Goal: Contribute content: Contribute content

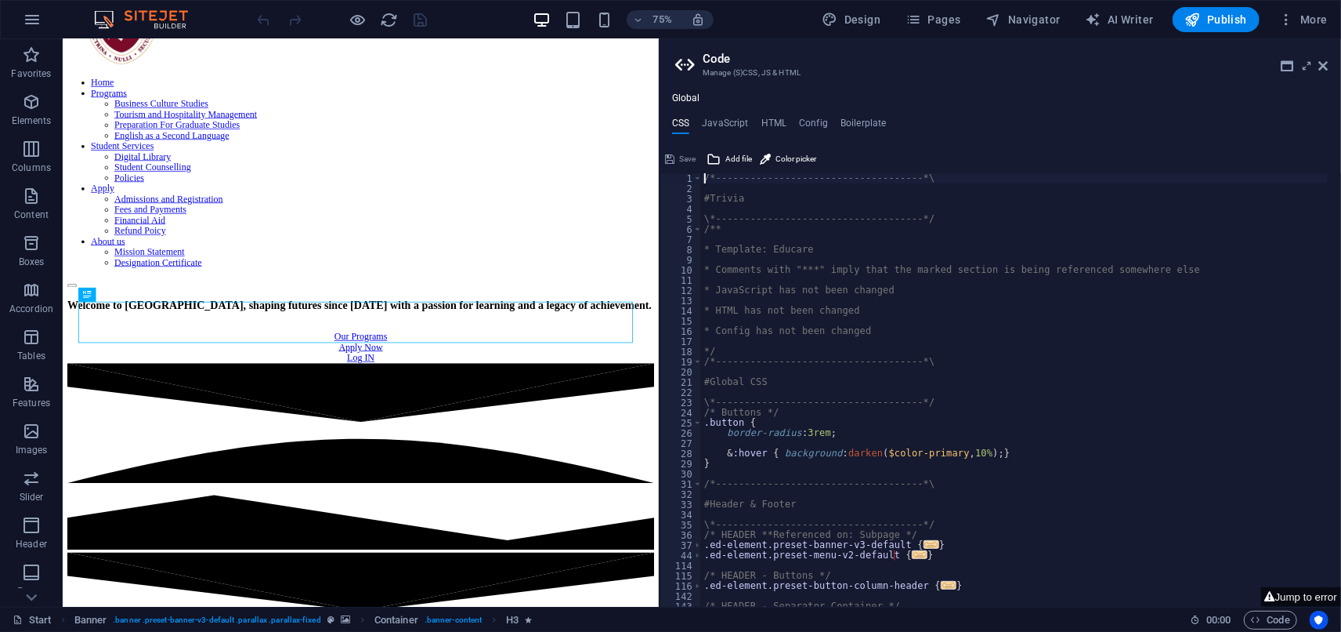
scroll to position [550, 0]
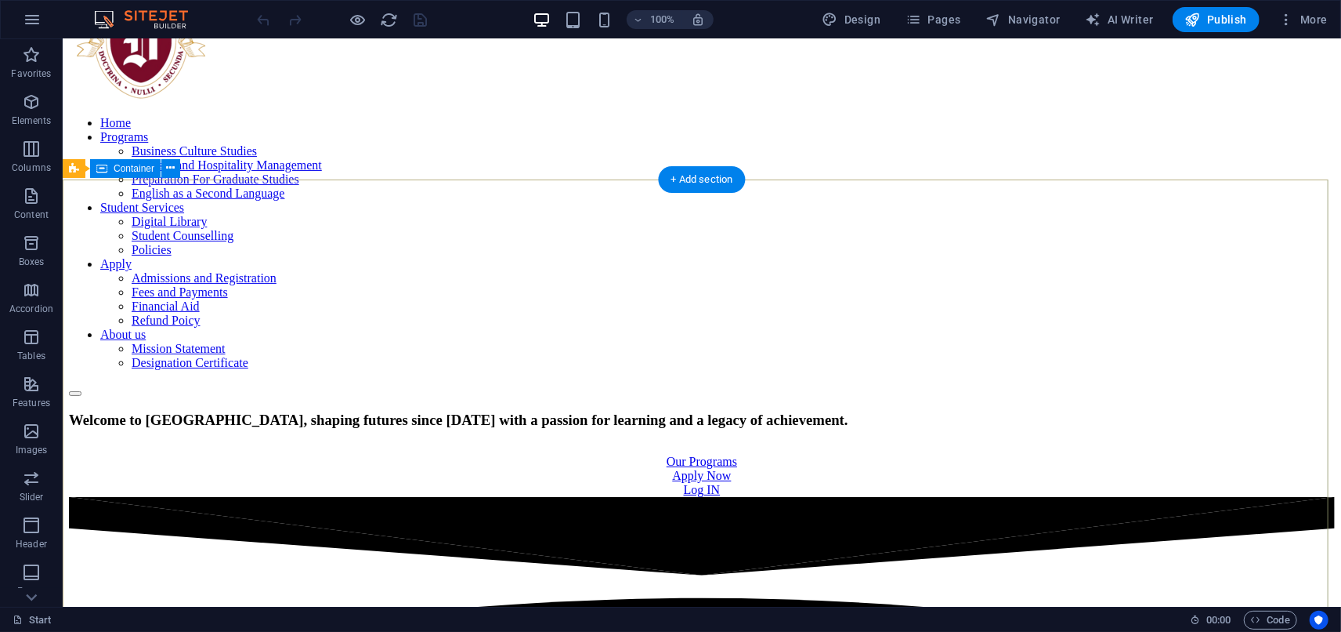
scroll to position [0, 0]
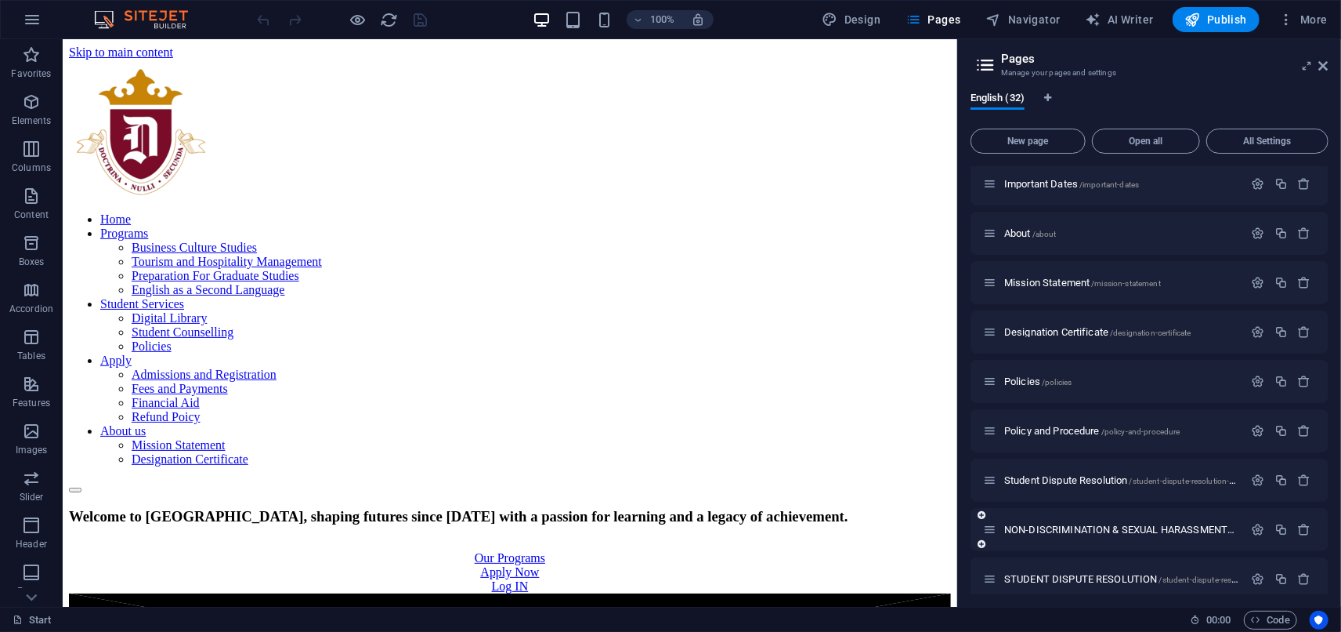
scroll to position [1045, 0]
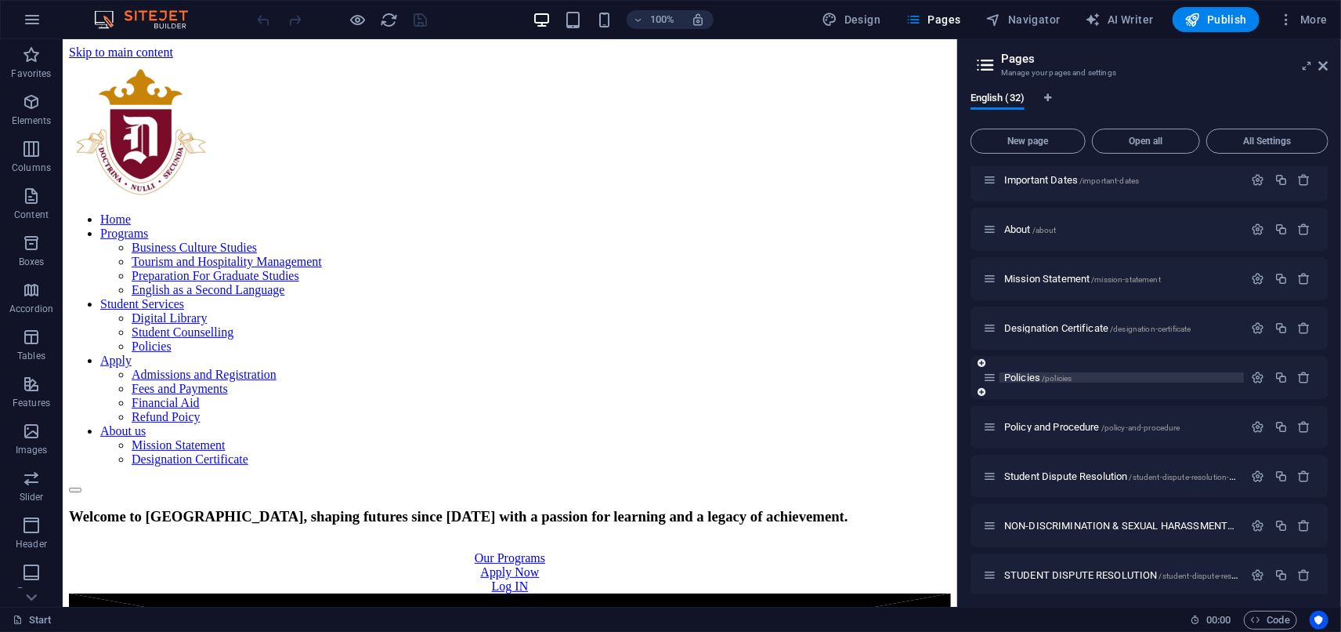
click at [1034, 378] on span "Policies /policies" at bounding box center [1038, 377] width 67 height 12
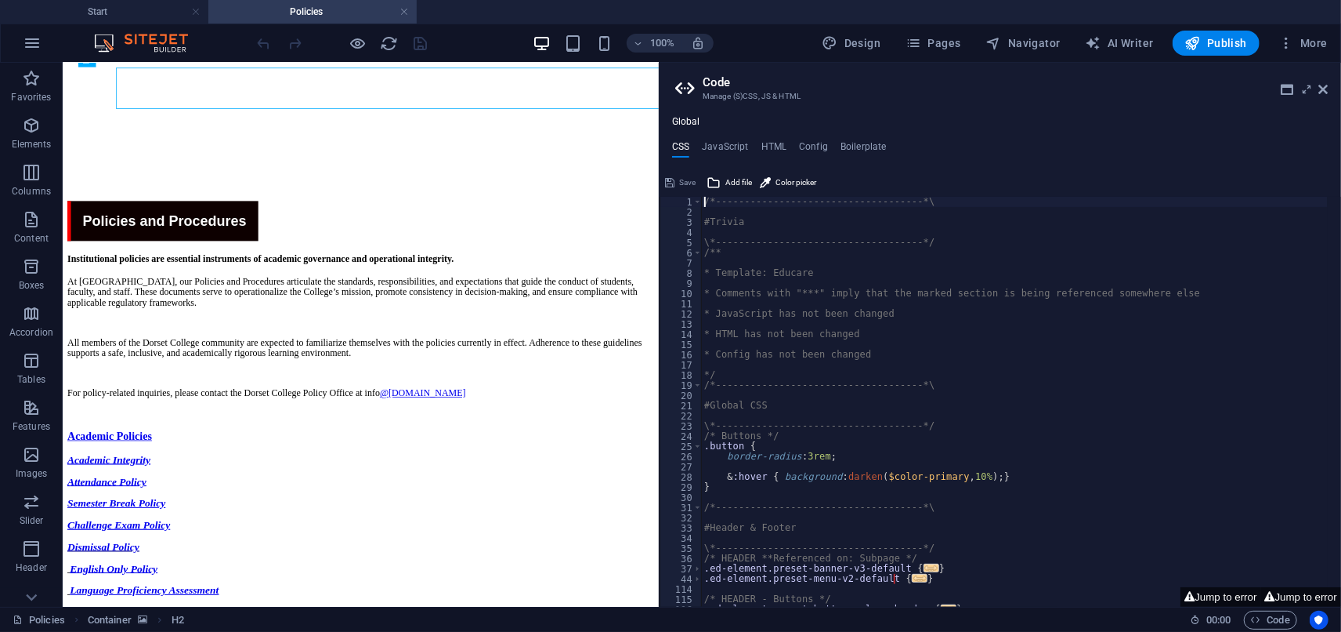
scroll to position [12, 0]
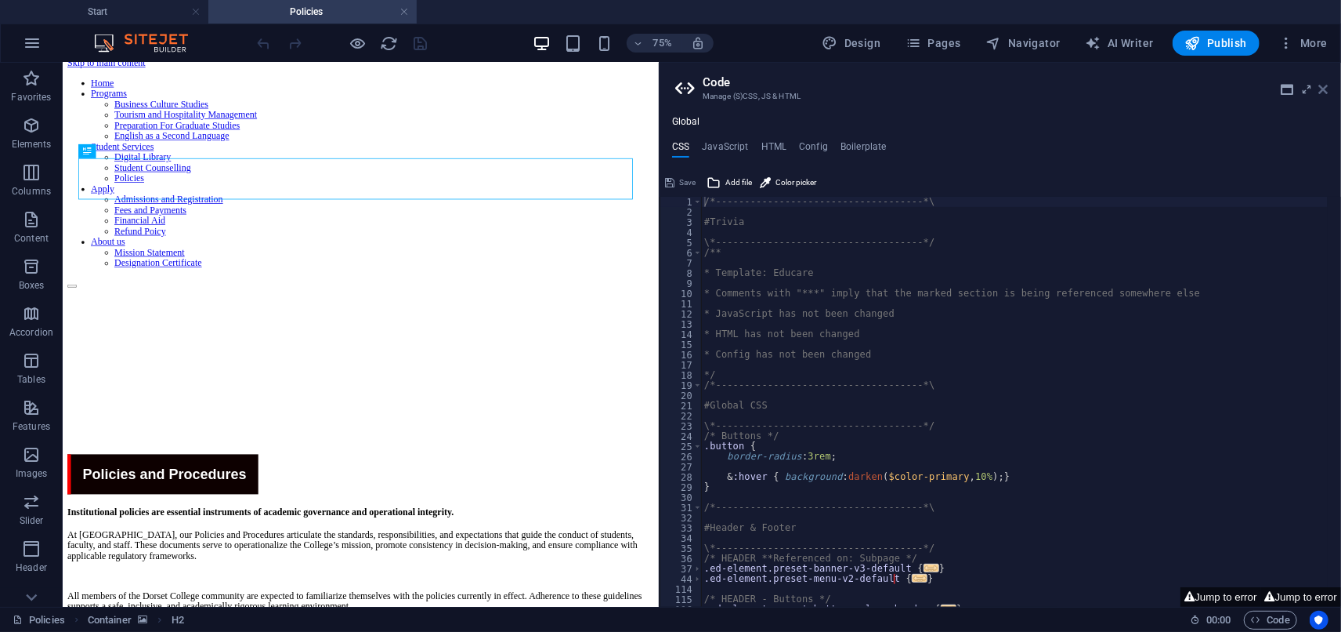
click at [1320, 94] on icon at bounding box center [1324, 89] width 9 height 13
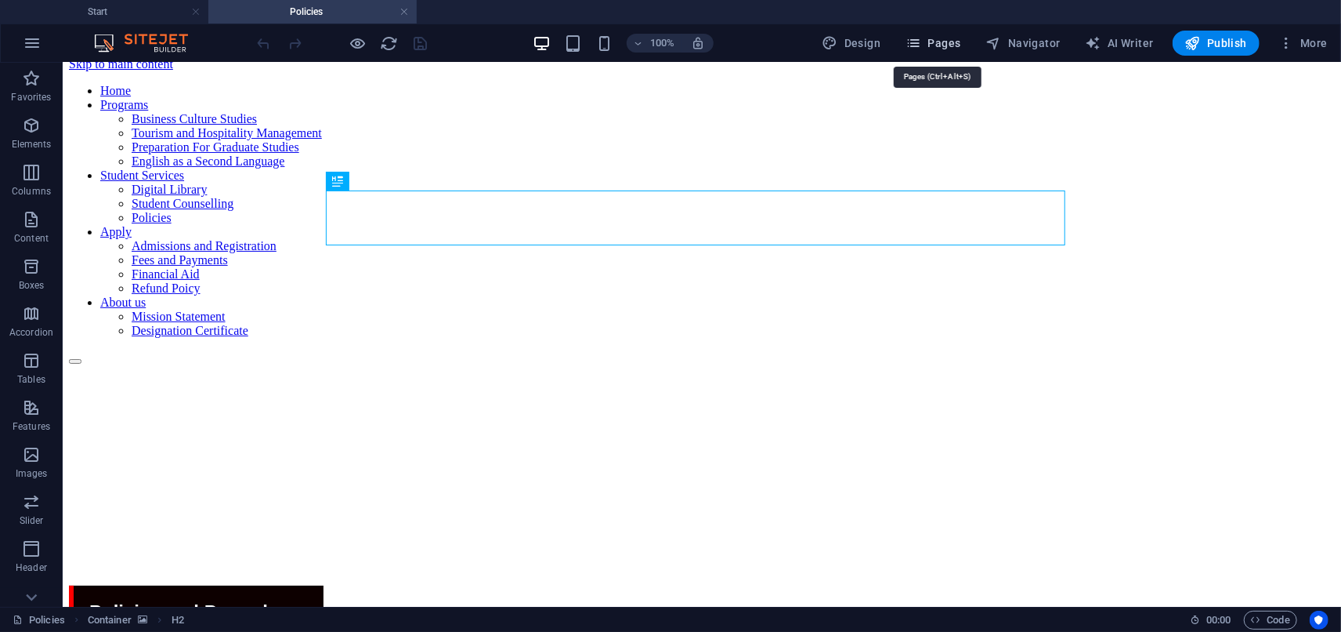
click at [957, 47] on span "Pages" at bounding box center [933, 43] width 55 height 16
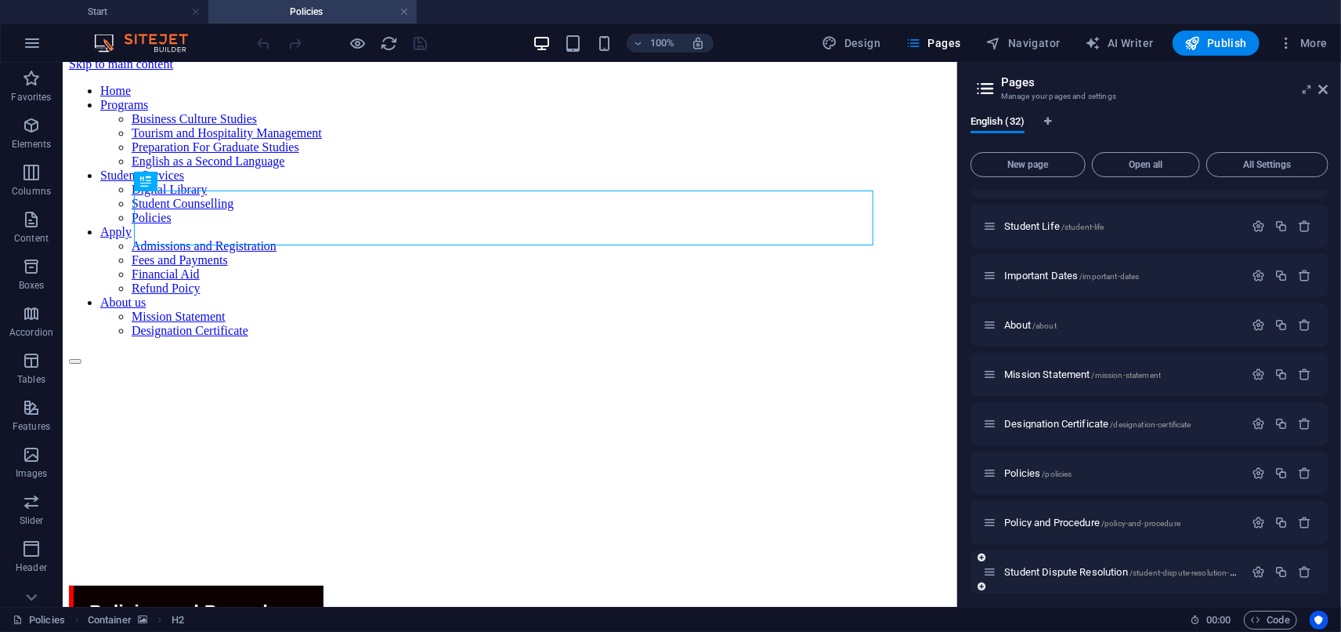
scroll to position [1087, 0]
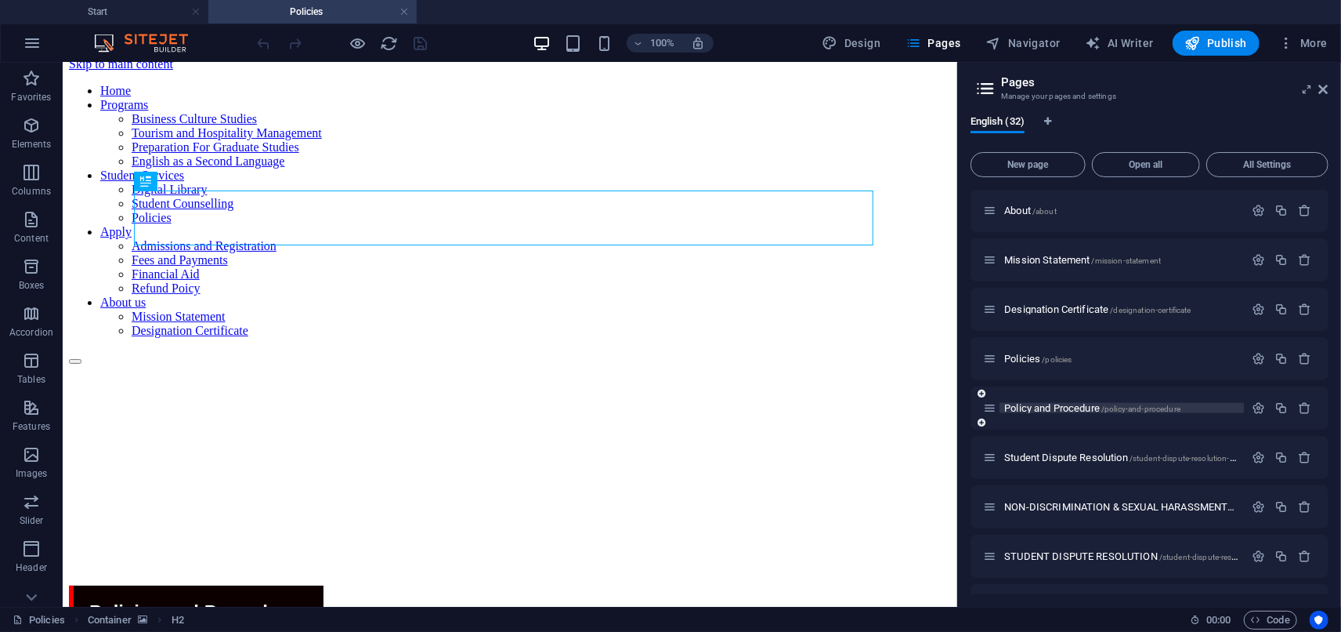
click at [1044, 405] on span "Policy and Procedure /policy-and-procedure" at bounding box center [1093, 408] width 176 height 12
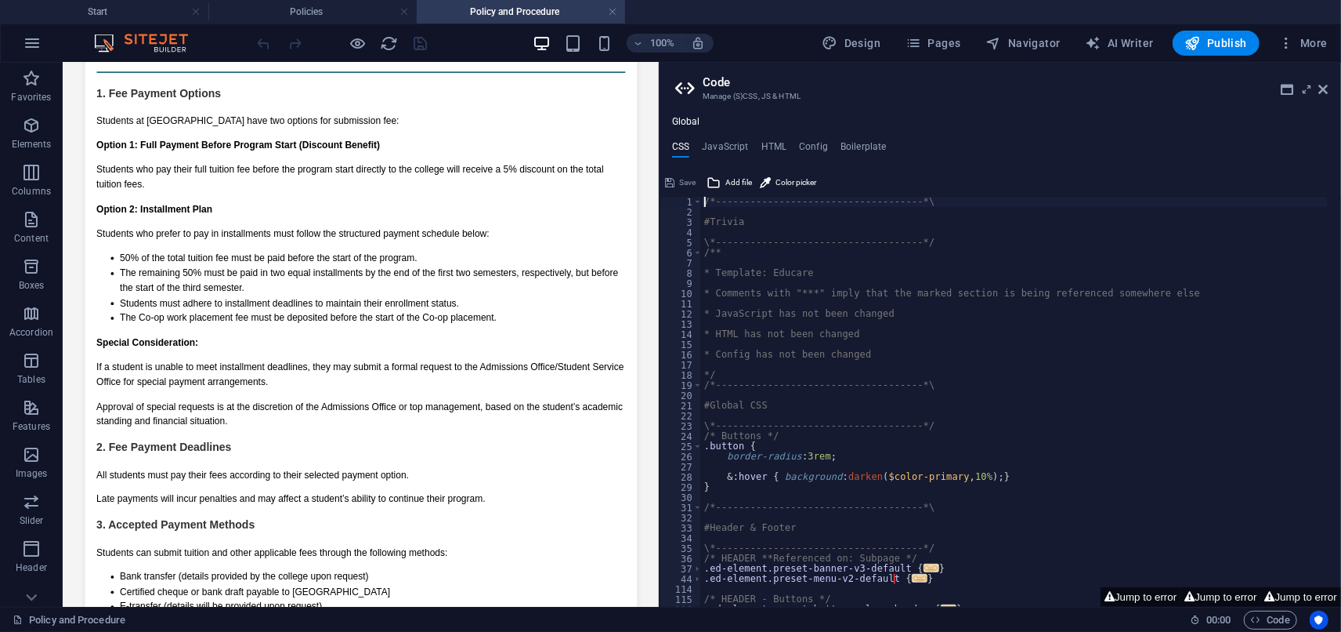
scroll to position [1486, 0]
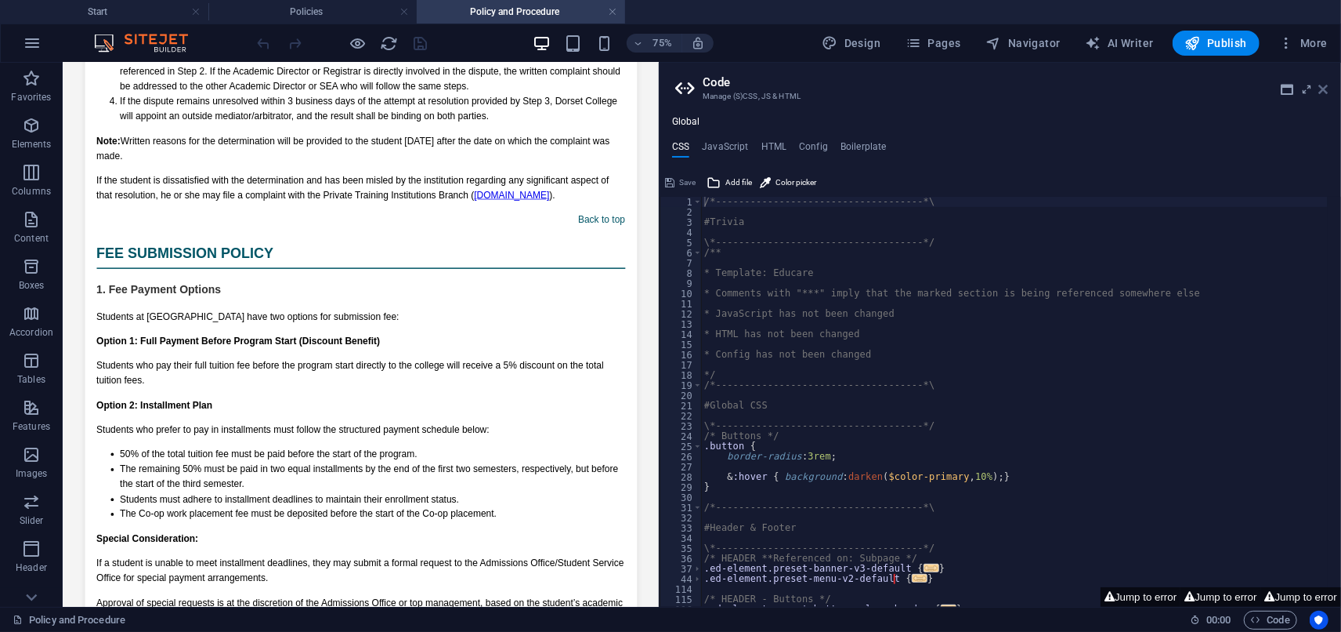
click at [1322, 93] on icon at bounding box center [1324, 89] width 9 height 13
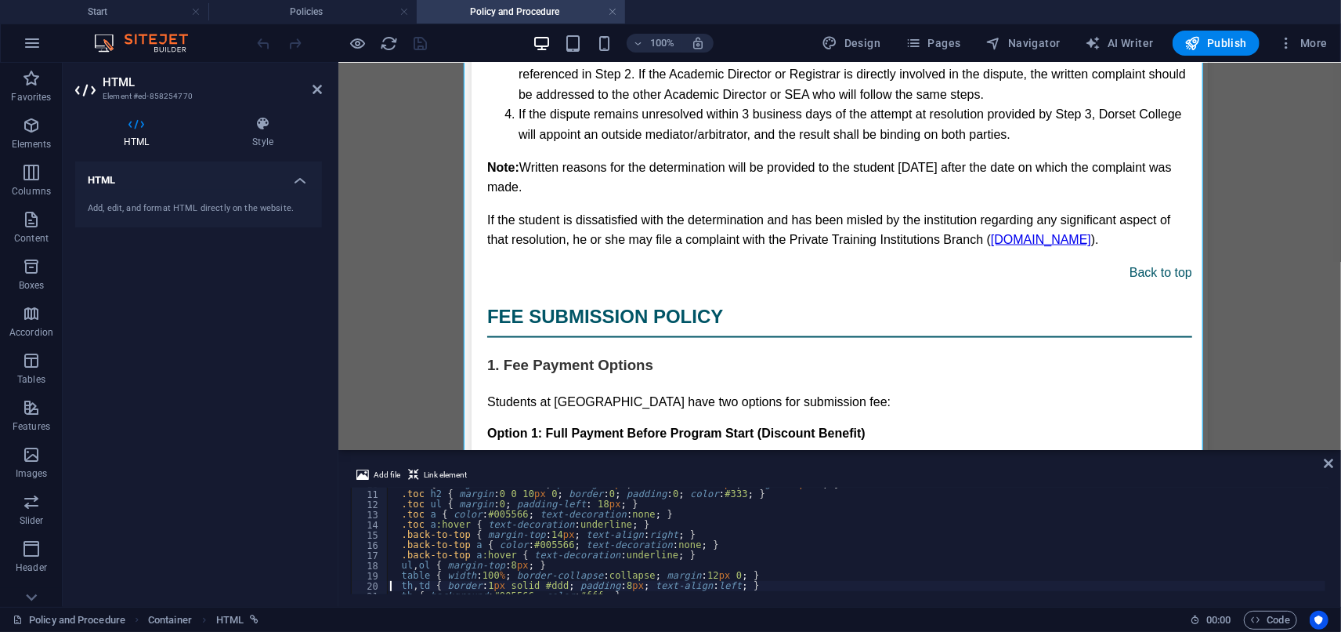
type textarea "</style>"
type textarea "<h1>POLICIES AND PROCEDURES</h1>"
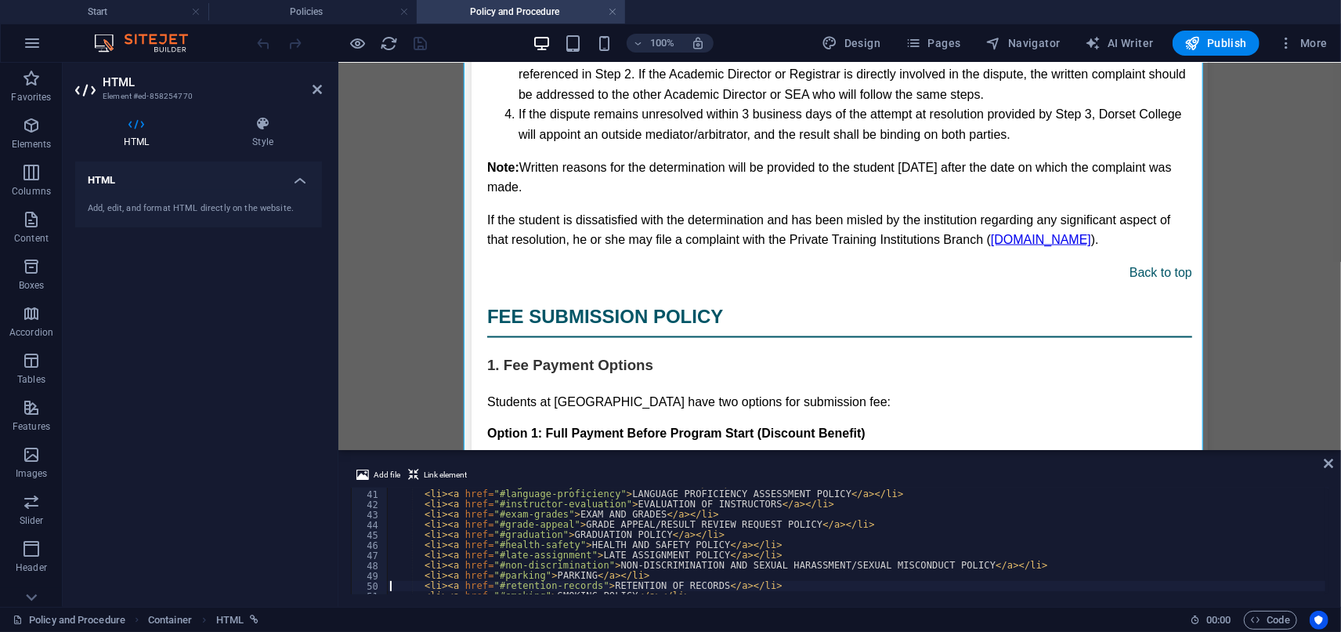
type textarea "</div>"
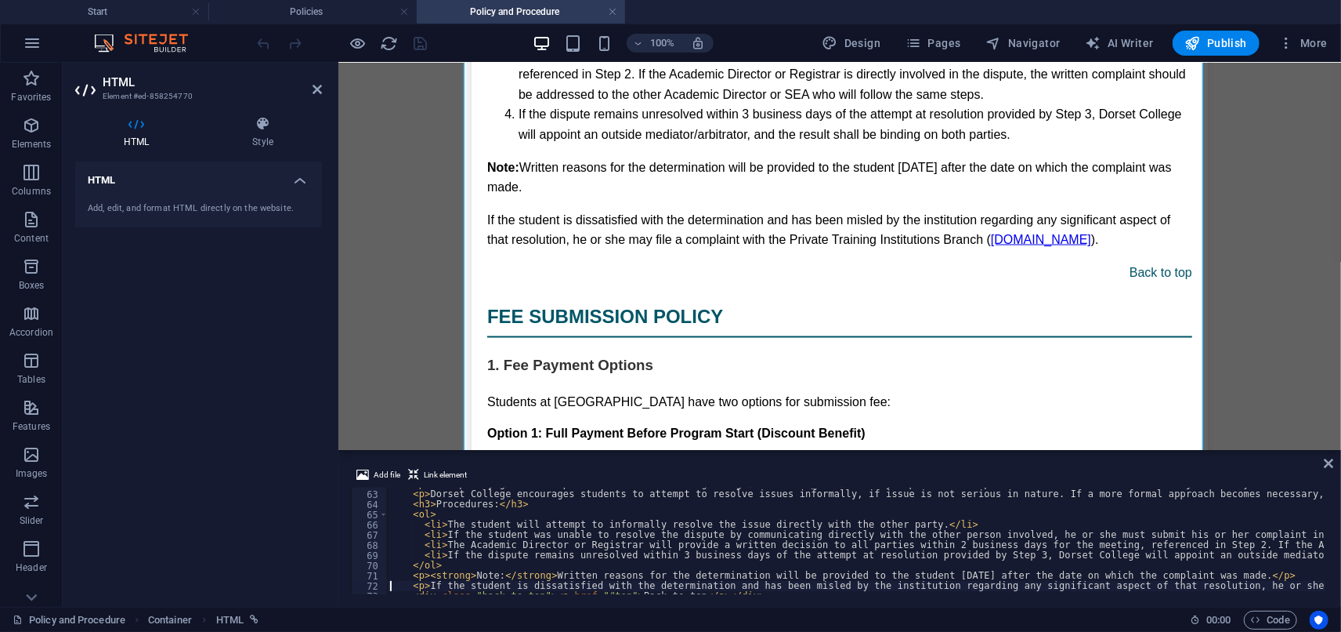
type textarea "</section>"
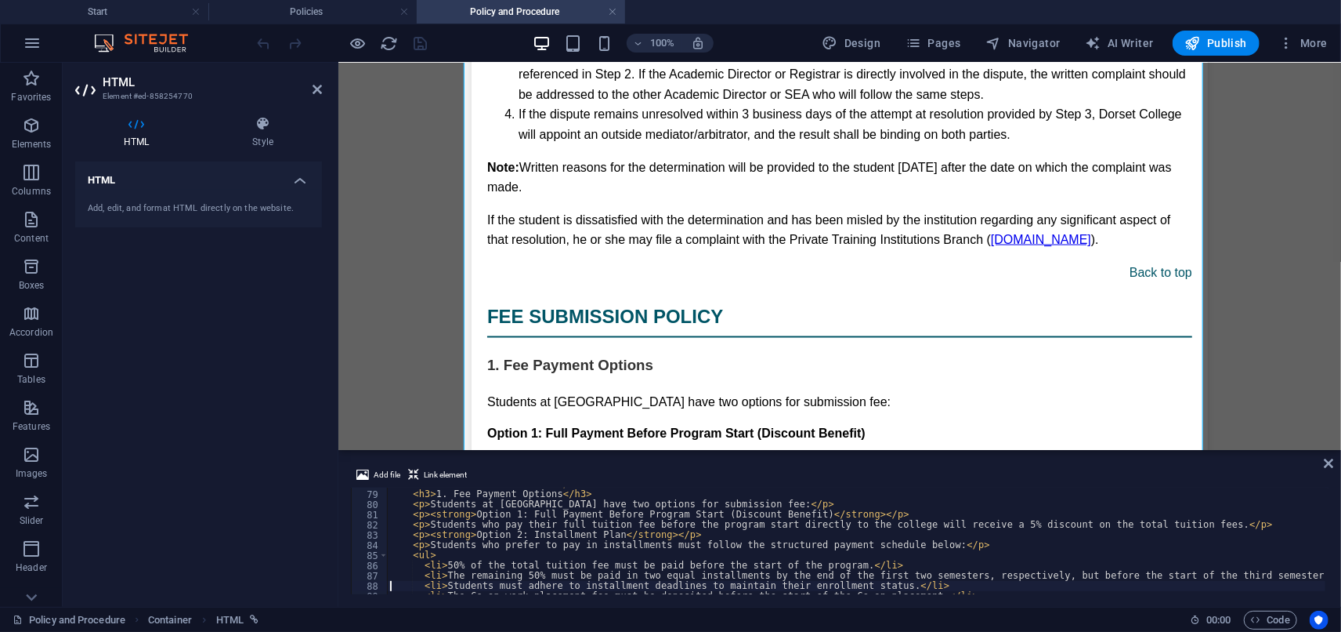
type textarea "<p>Approval of special requests is at the discretion of the Admissions Office o…"
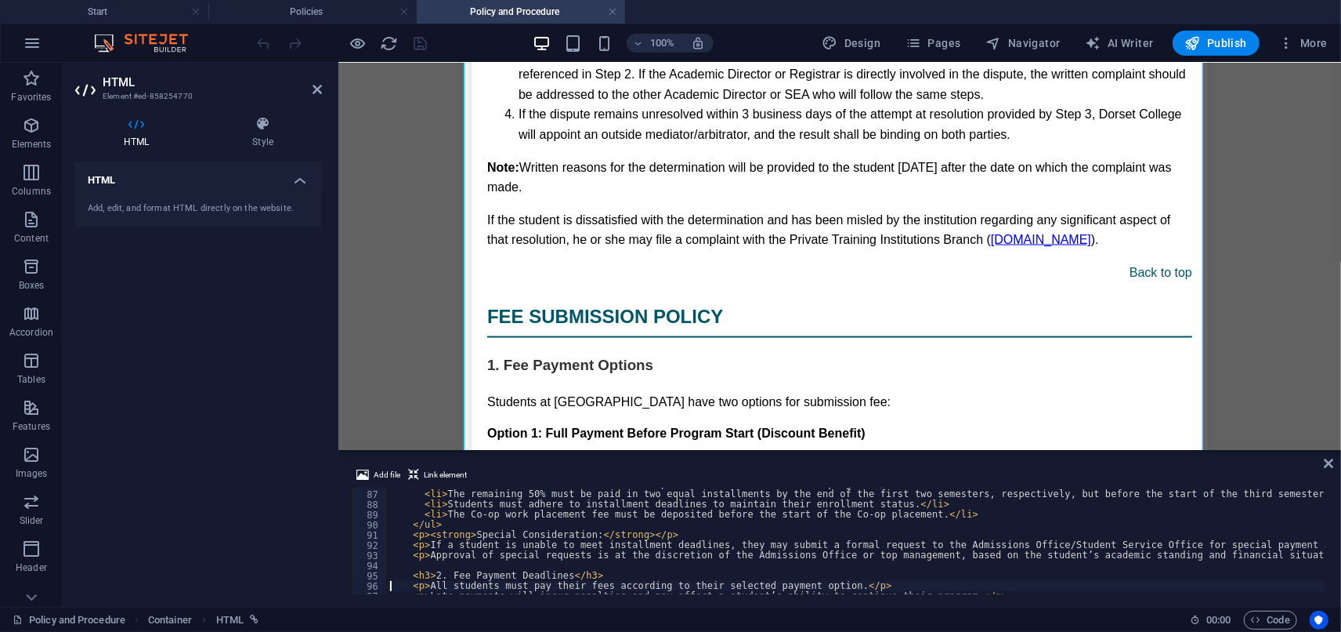
type textarea "<p>Late payments will incur penalties and may affect a student’s ability to con…"
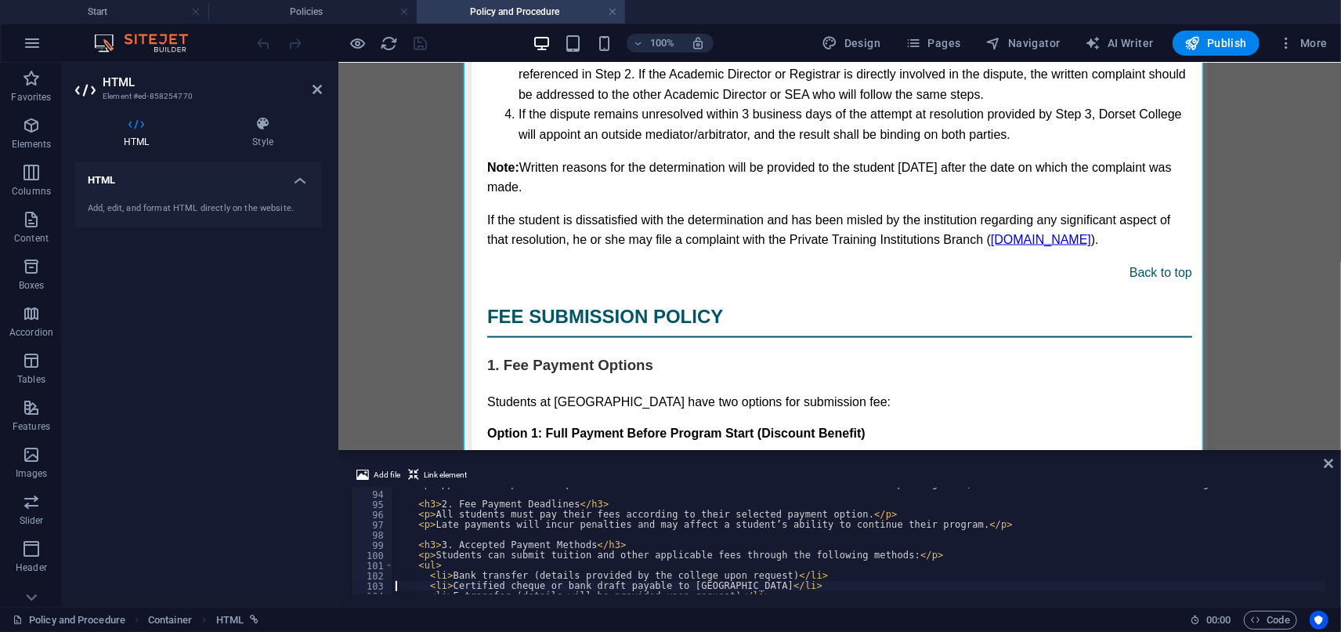
type textarea "<p><strong>Note:</strong> Proof of payment must be submitted to the Accounts Of…"
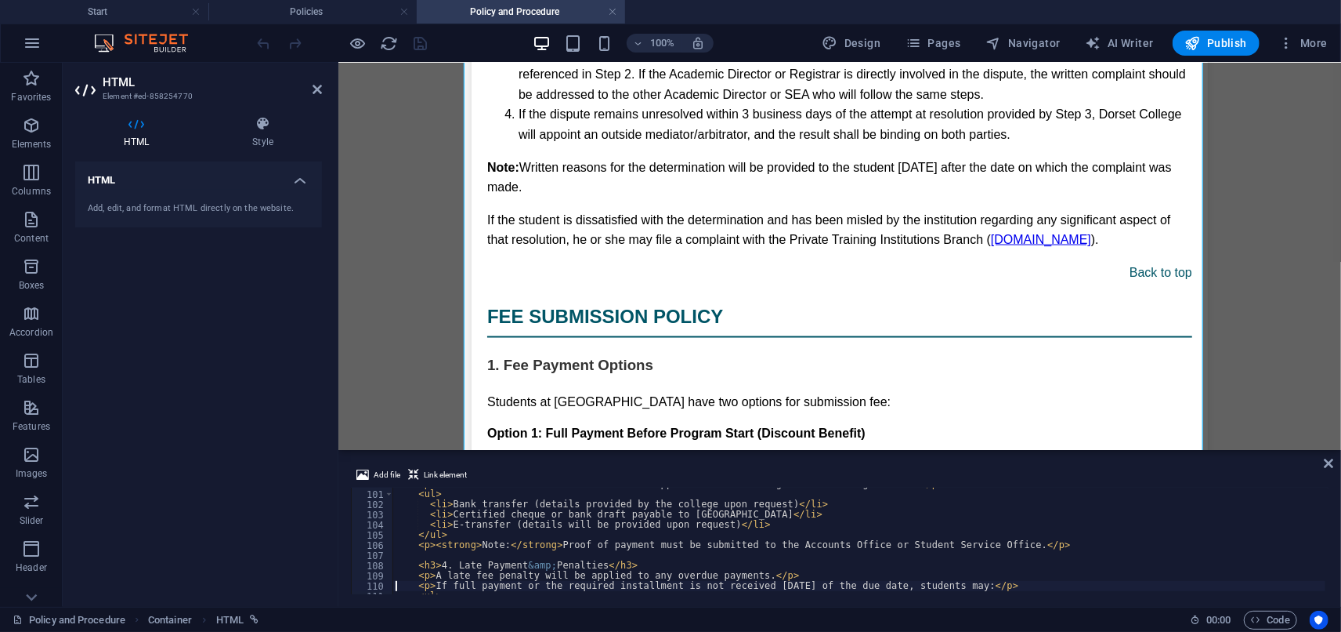
type textarea "<p>If the outstanding balance is not cleared within 30 days, the student’s enro…"
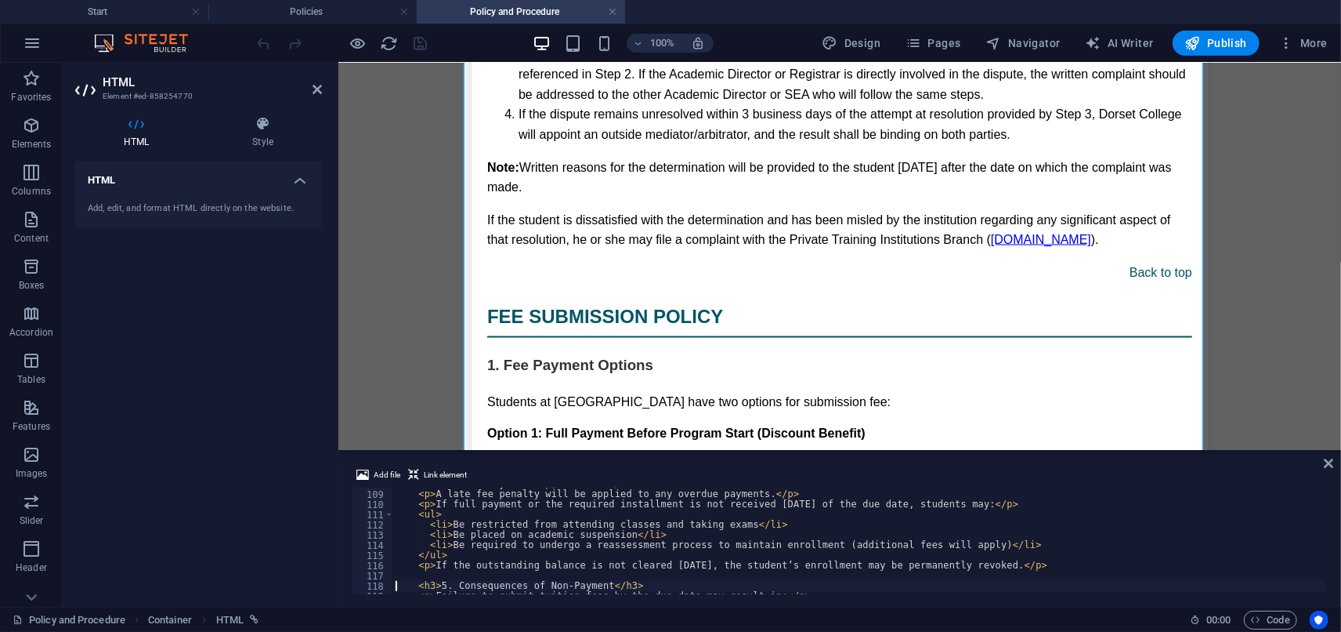
type textarea "</ul>"
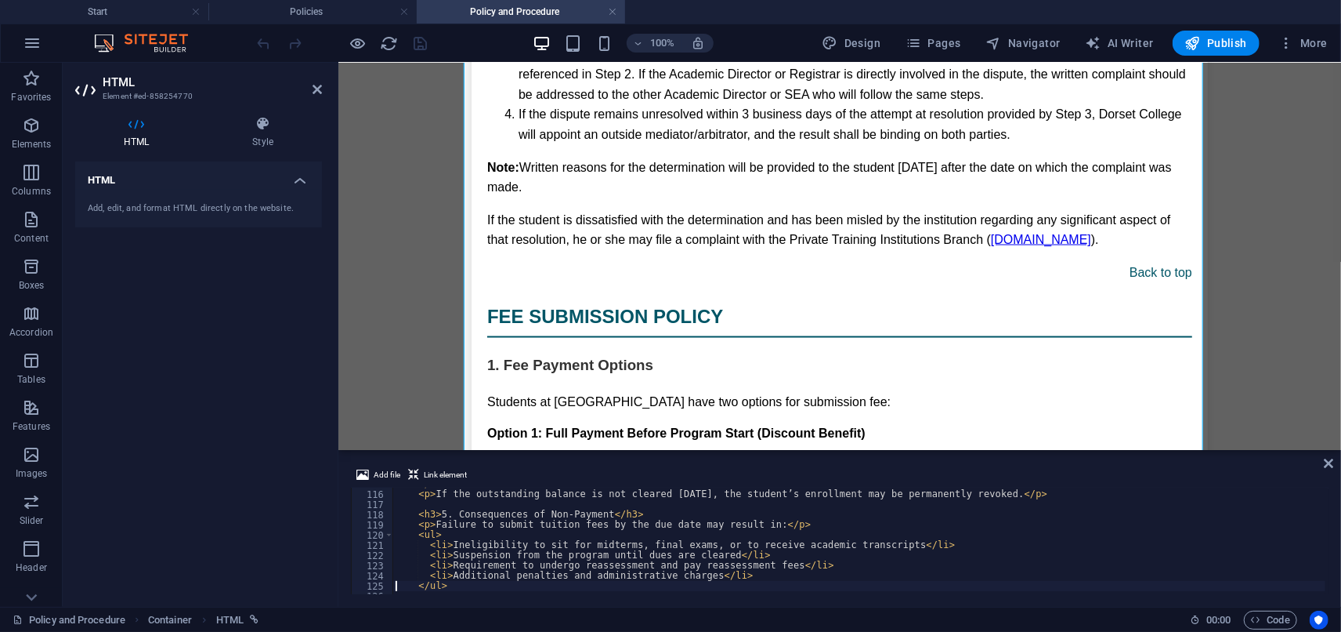
type textarea "</ul>"
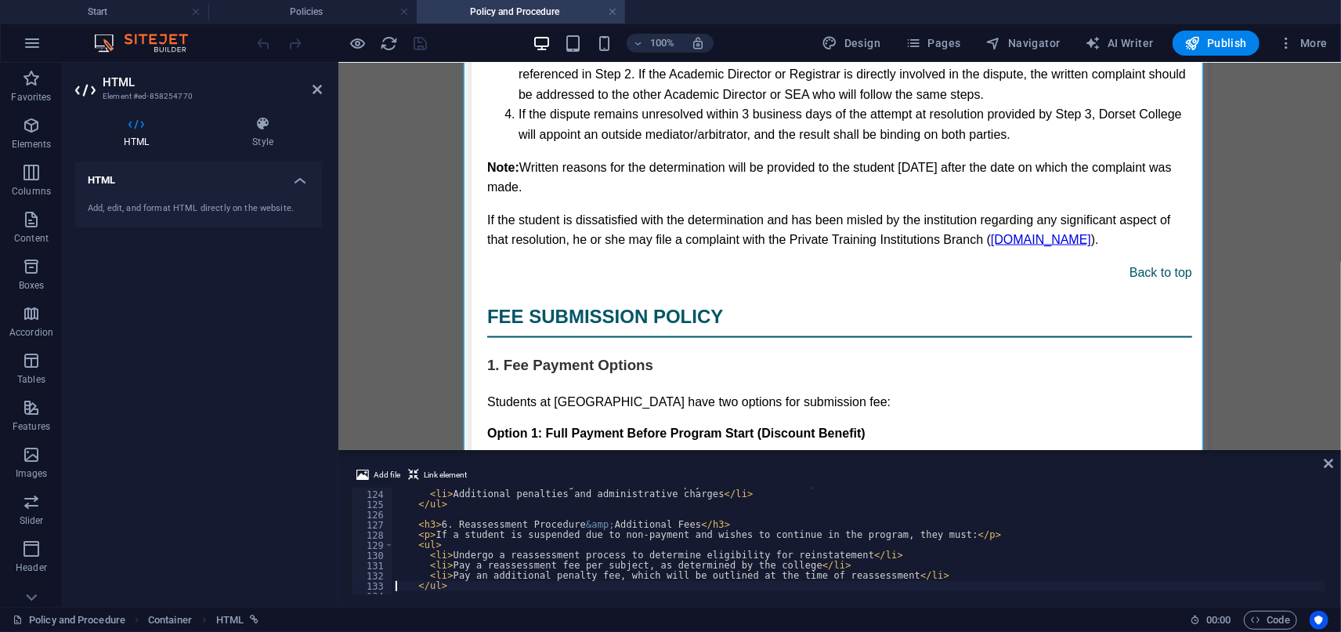
type textarea "<p>Refunds will not be granted to students who are suspended or dismissed due t…"
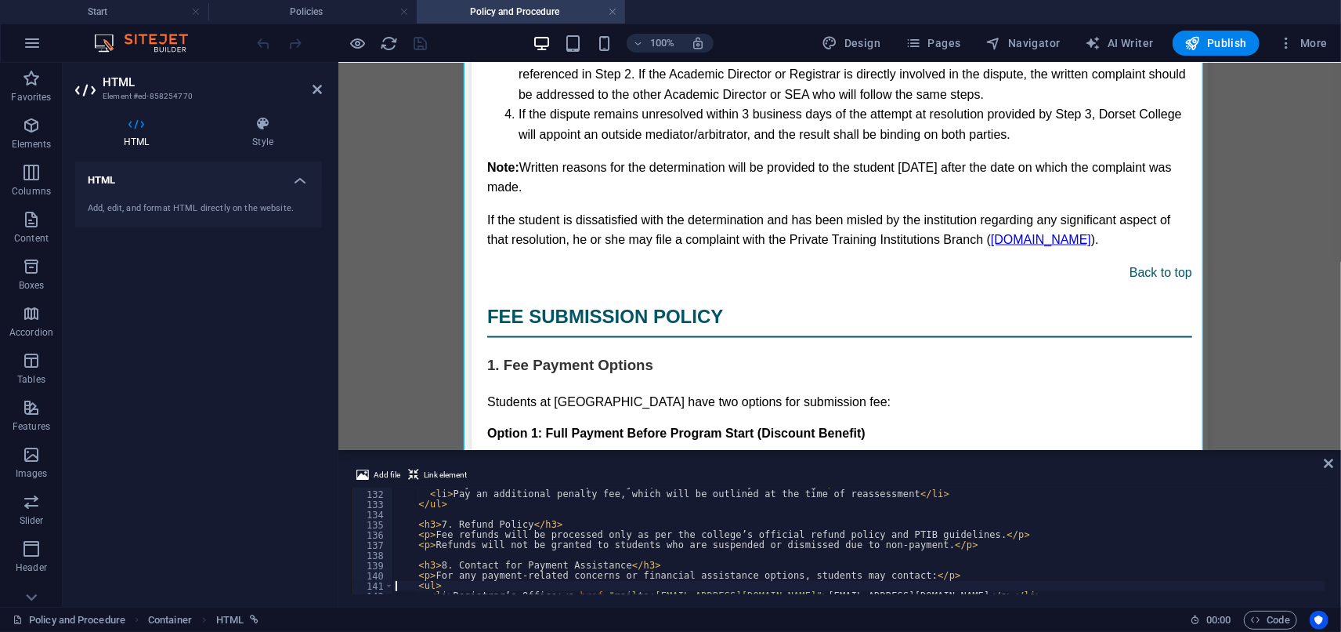
type textarea "</section>"
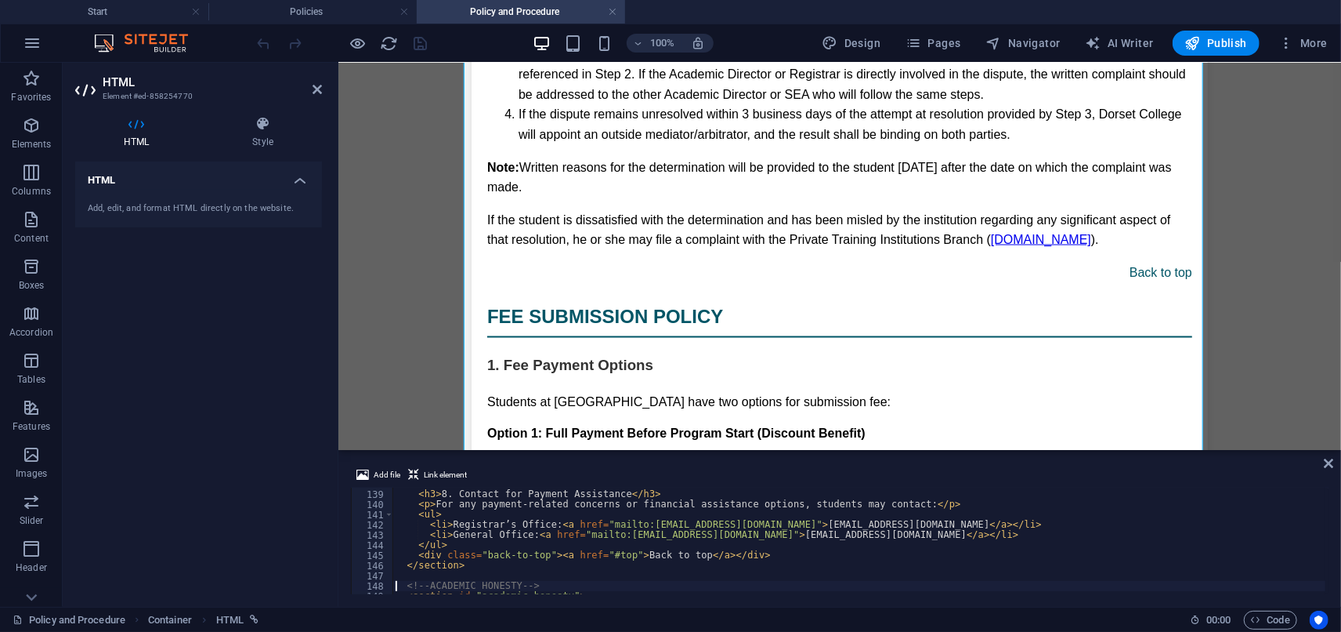
type textarea "<p>Academic honesty is expected and required of all Dorset College students. An…"
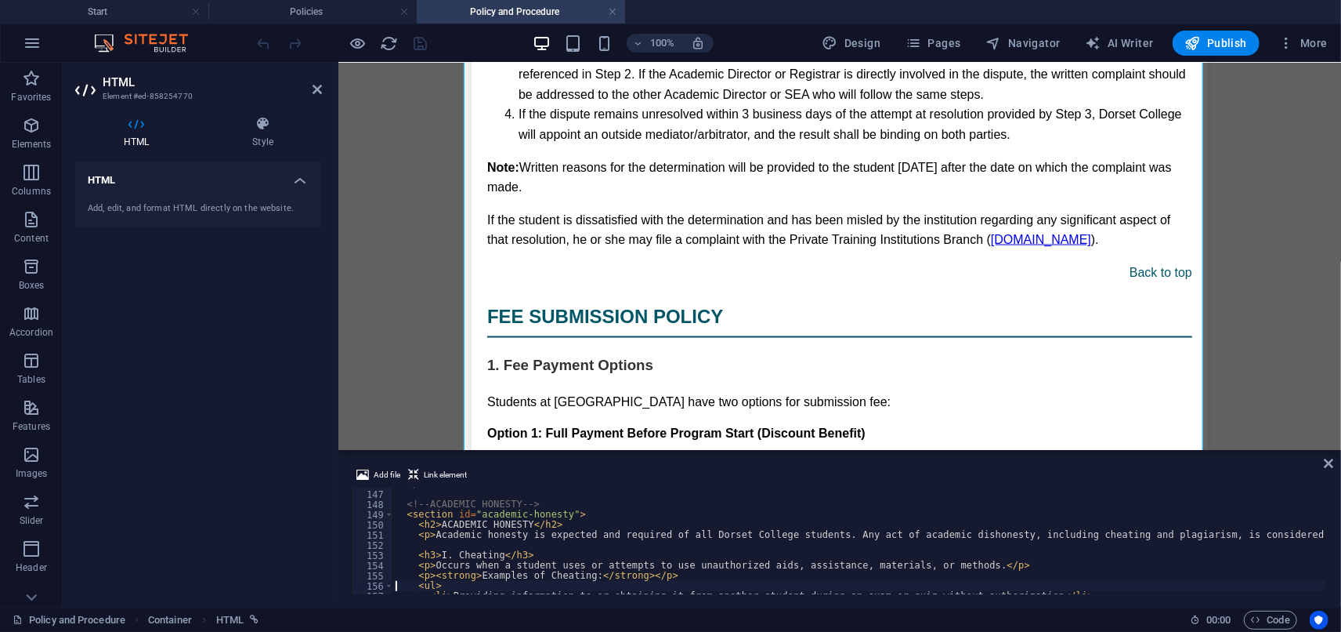
type textarea "</ul>"
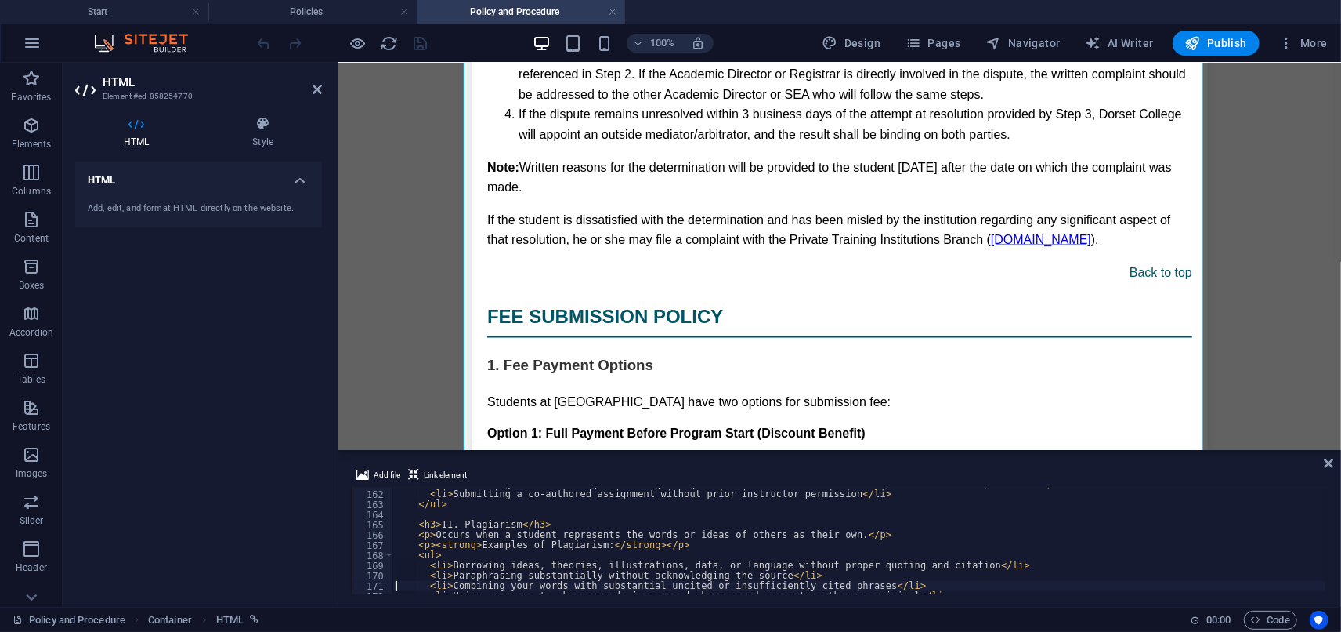
type textarea "</ul>"
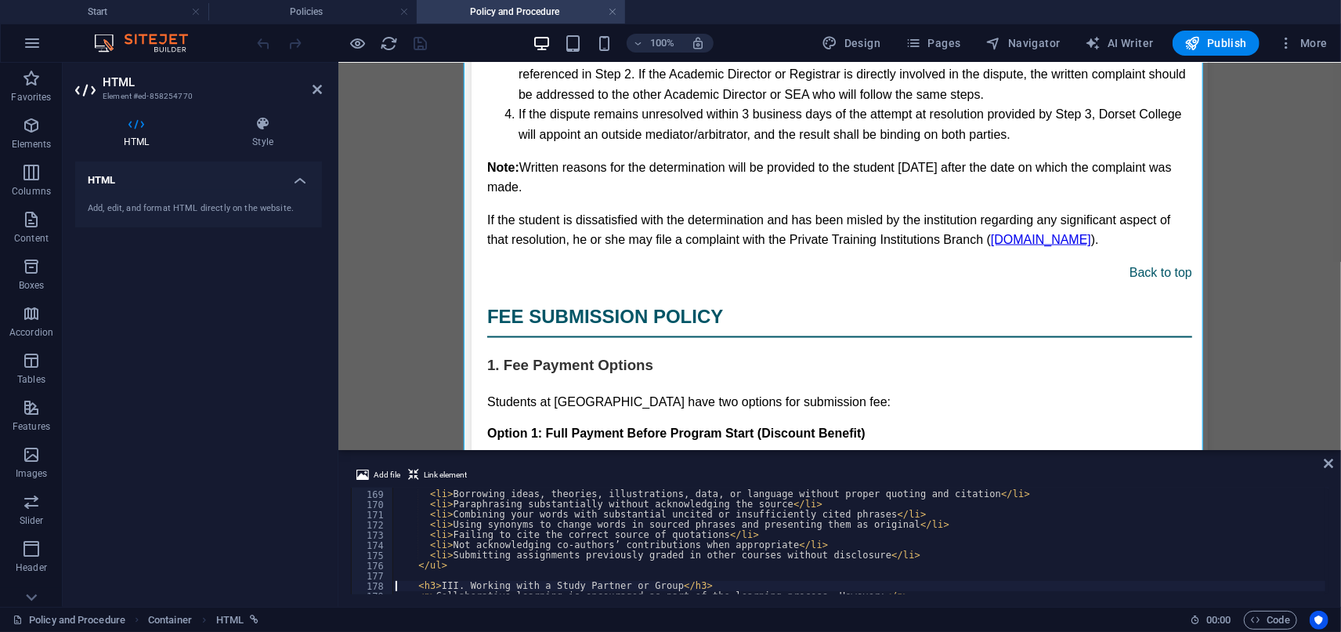
type textarea "</section>"
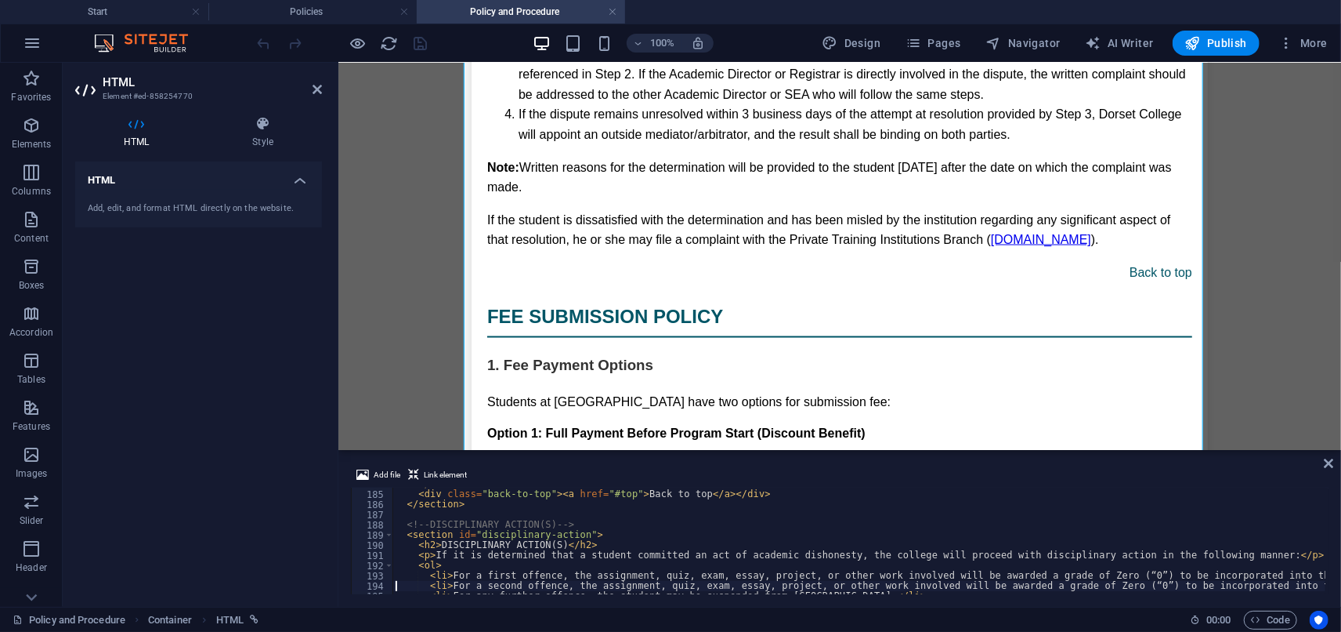
type textarea "</section>"
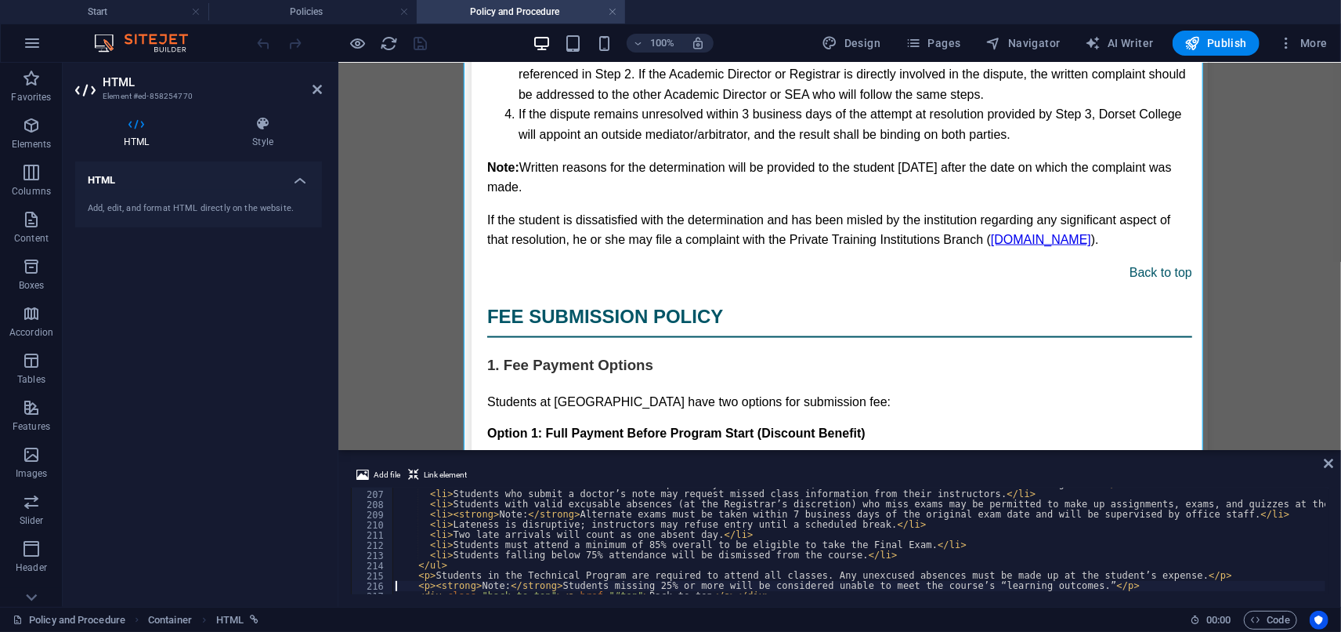
type textarea "</section>"
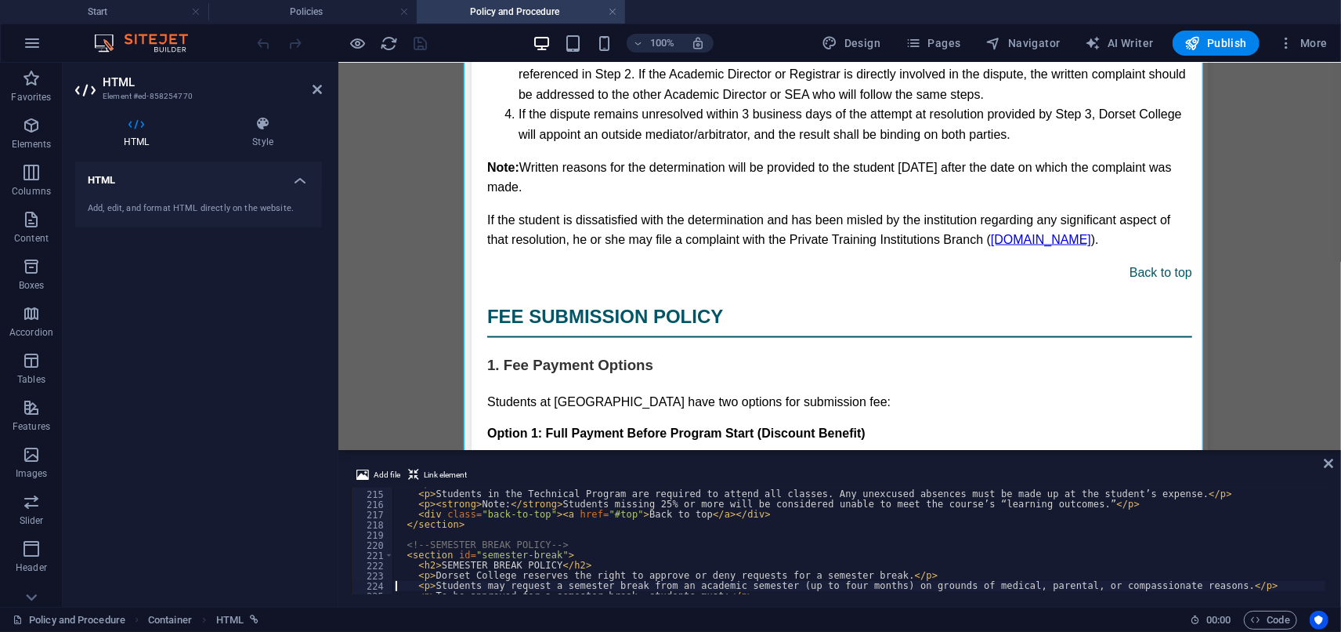
type textarea "<li>Provide proof supporting the grounds for the request.</li>"
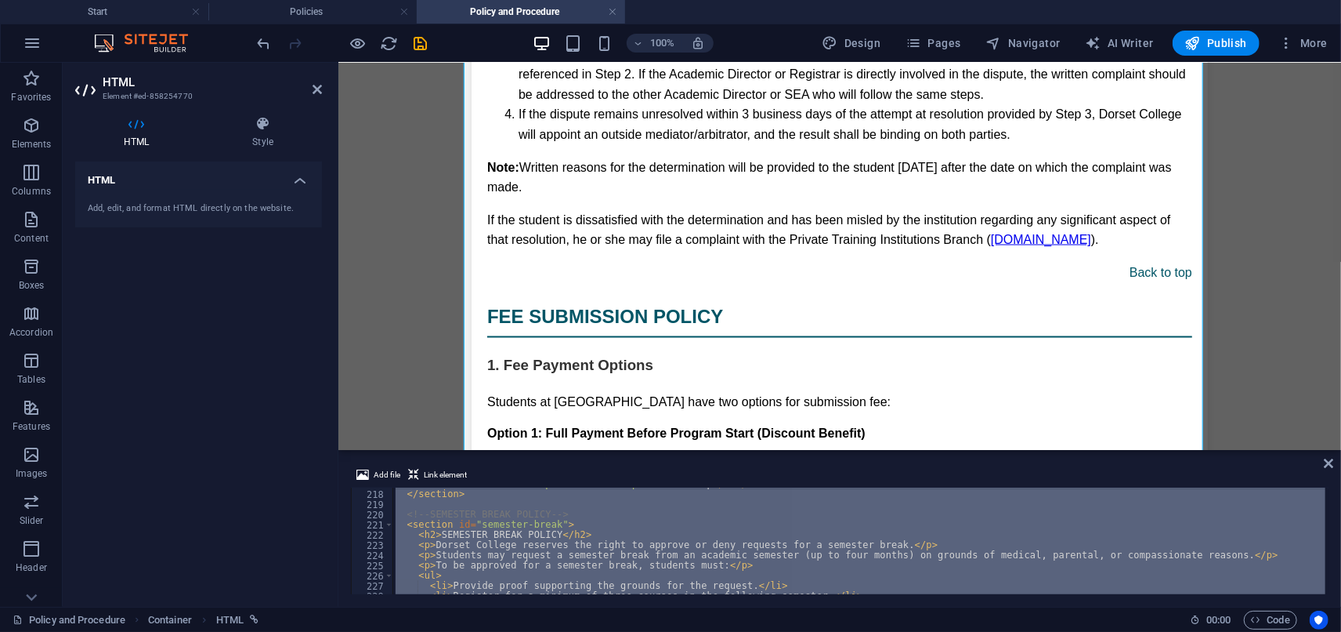
click at [701, 534] on div "< div class = "back-to-top" > < a href = "#top" > Back to top </ a > </ div > <…" at bounding box center [859, 540] width 933 height 107
type textarea "<h2>SEMESTER BREAK POLICY</h2>"
paste textarea
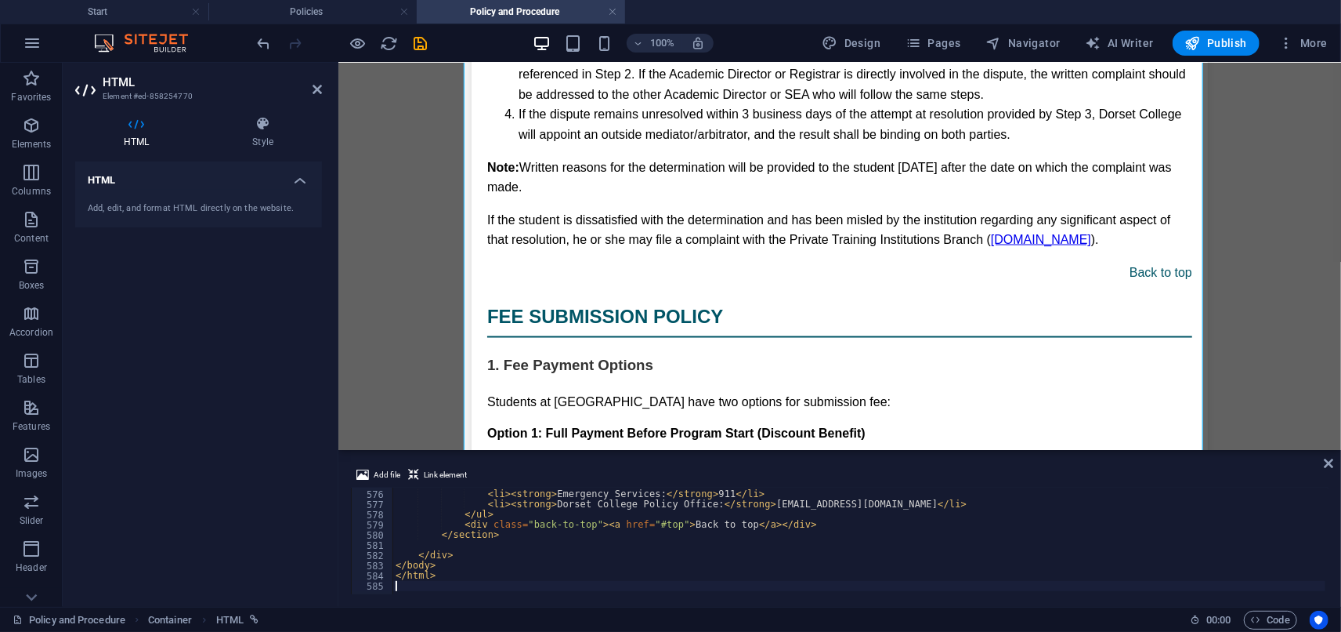
scroll to position [5856, 0]
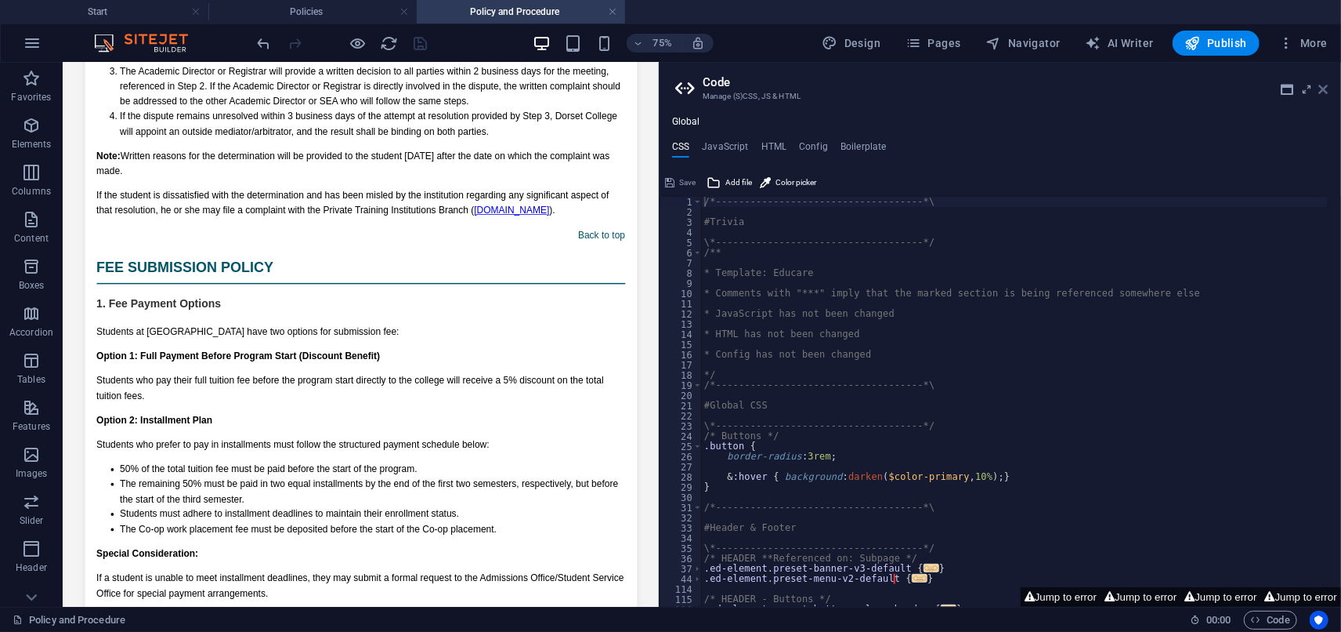
click at [1328, 85] on icon at bounding box center [1324, 89] width 9 height 13
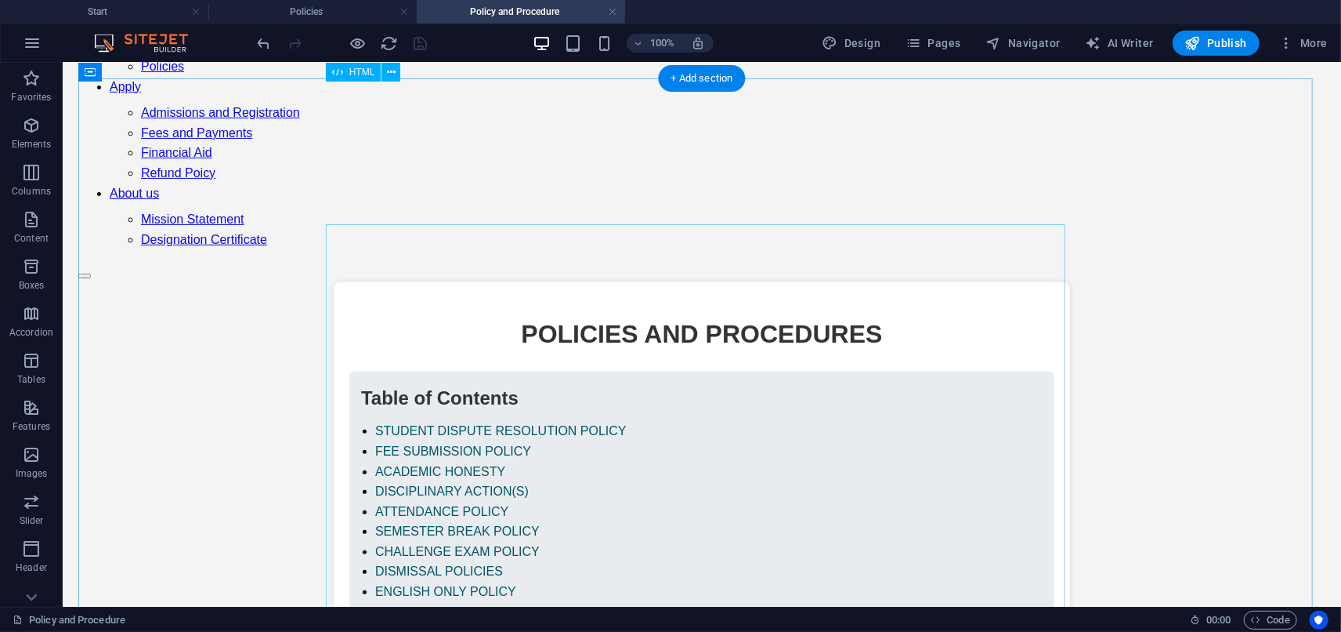
scroll to position [0, 0]
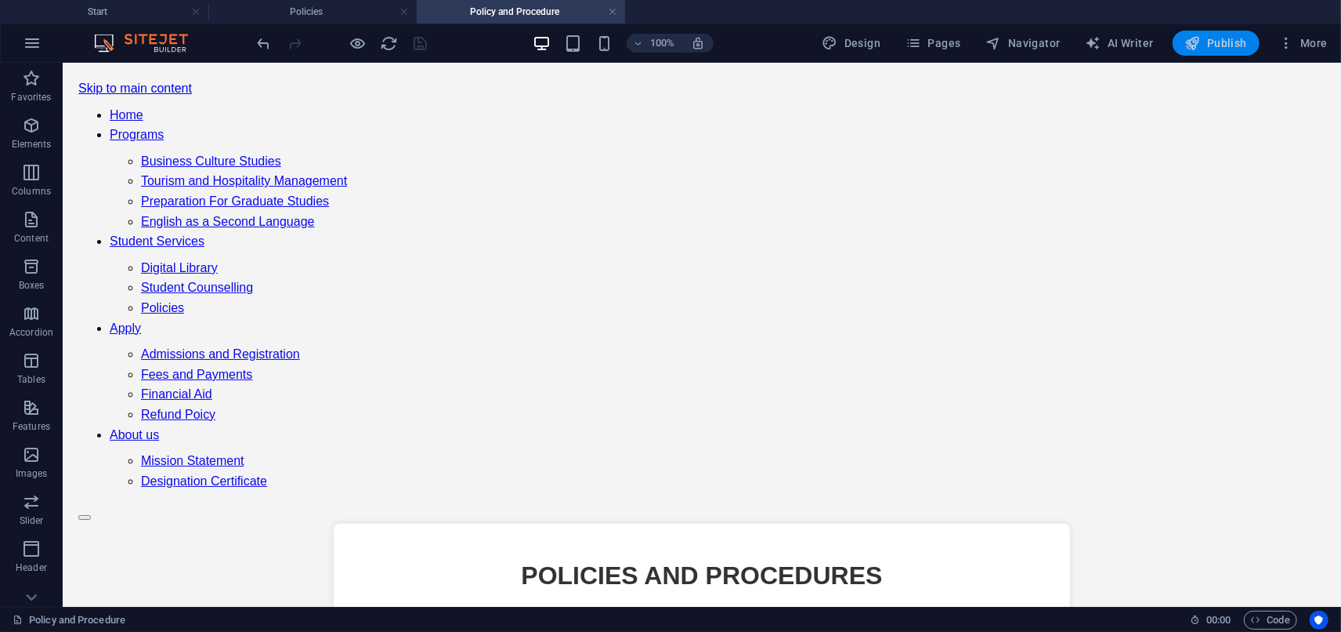
click at [1230, 36] on span "Publish" at bounding box center [1217, 43] width 62 height 16
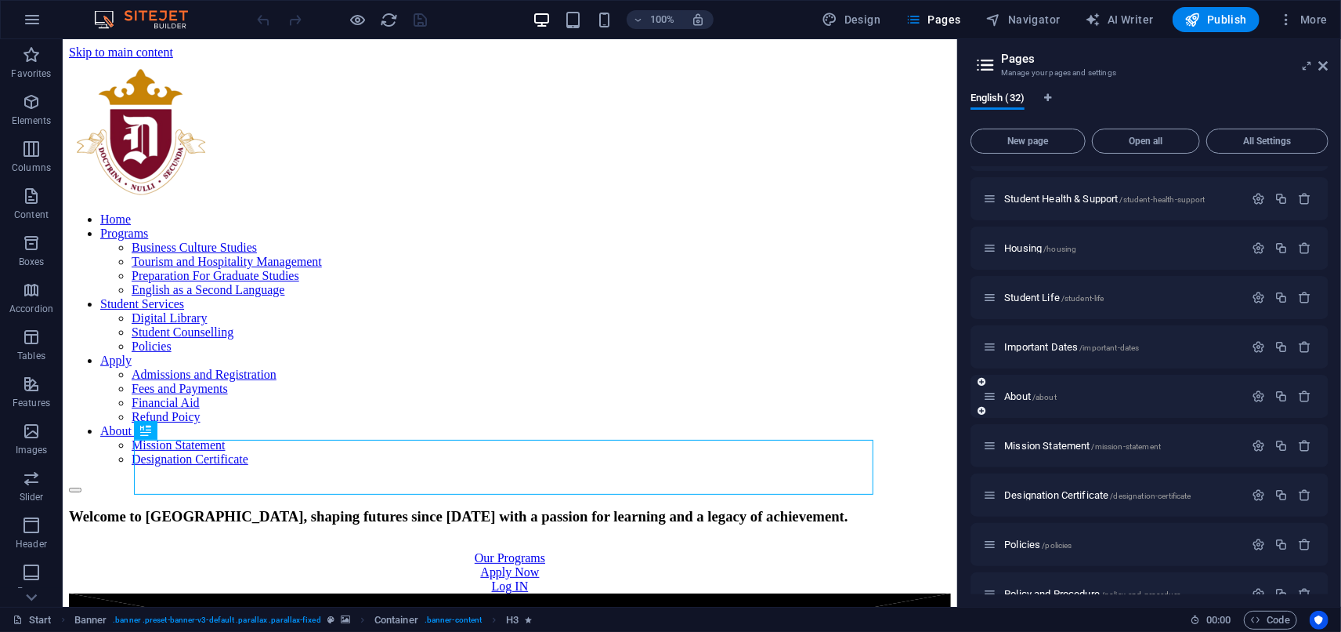
scroll to position [871, 0]
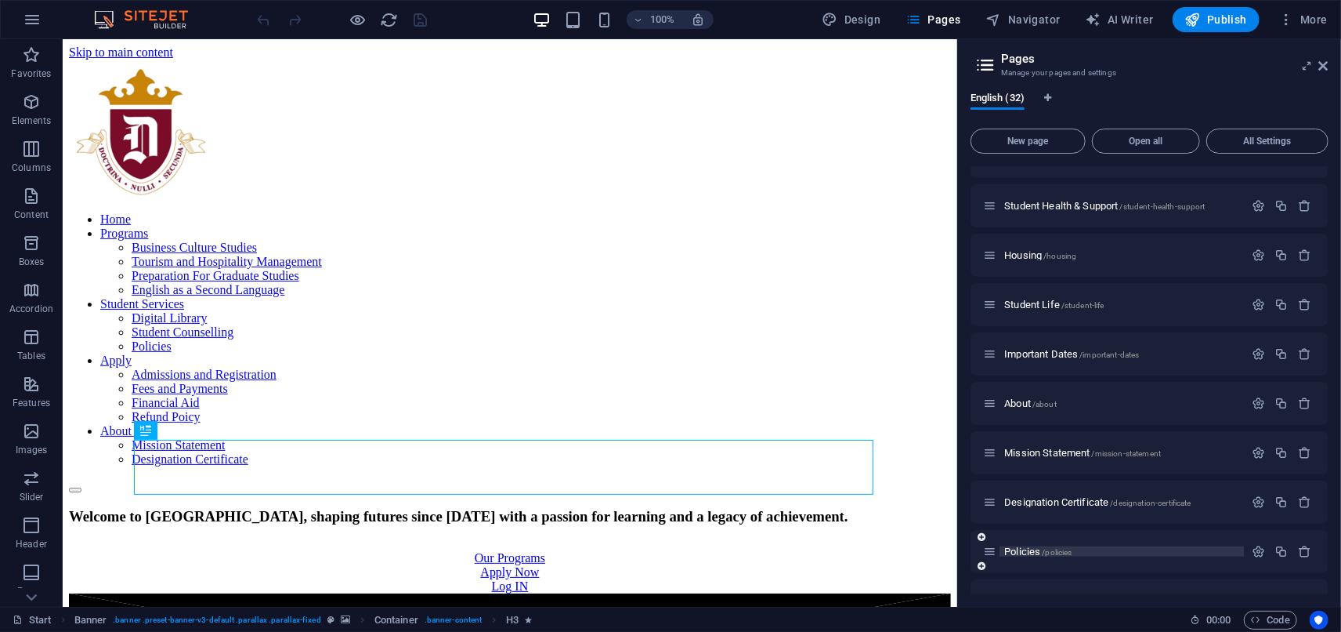
click at [1032, 552] on span "Policies /policies" at bounding box center [1038, 551] width 67 height 12
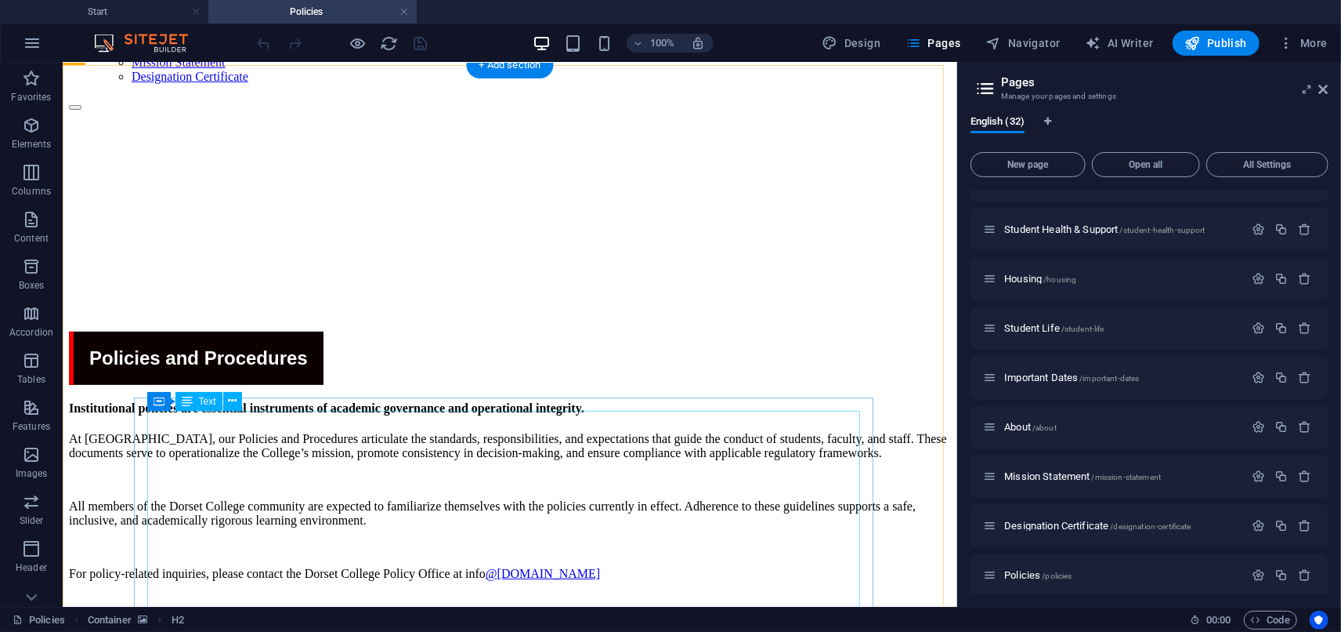
scroll to position [0, 0]
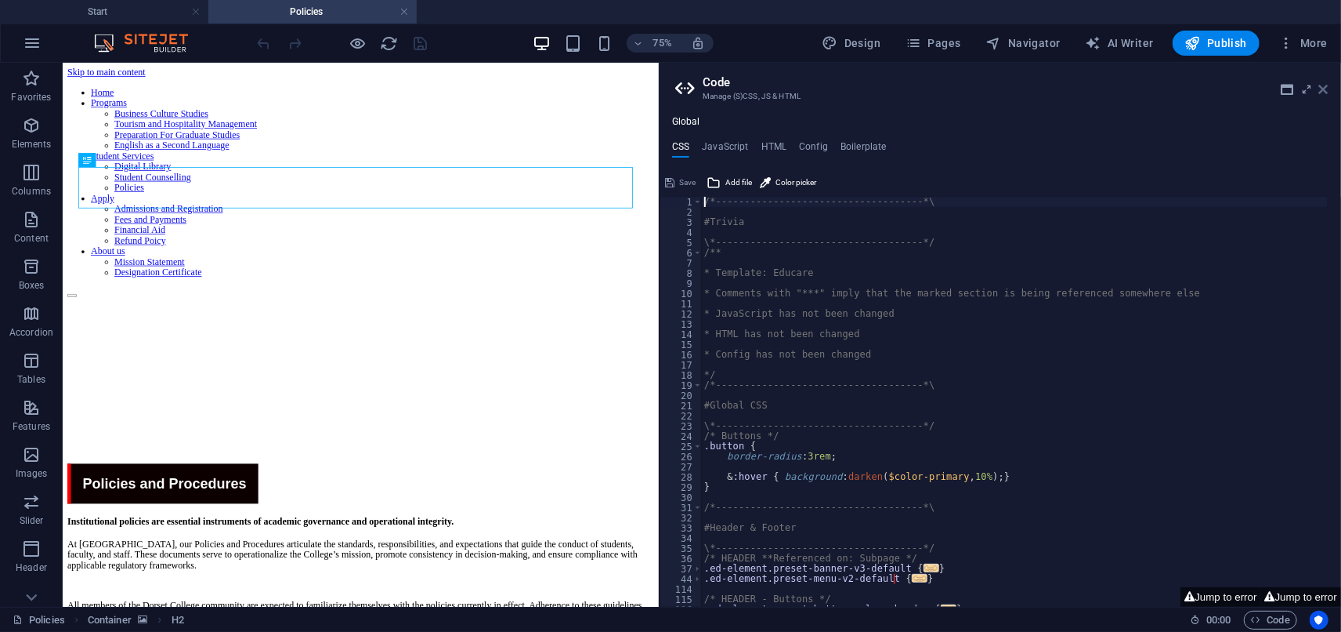
click at [1327, 88] on icon at bounding box center [1324, 89] width 9 height 13
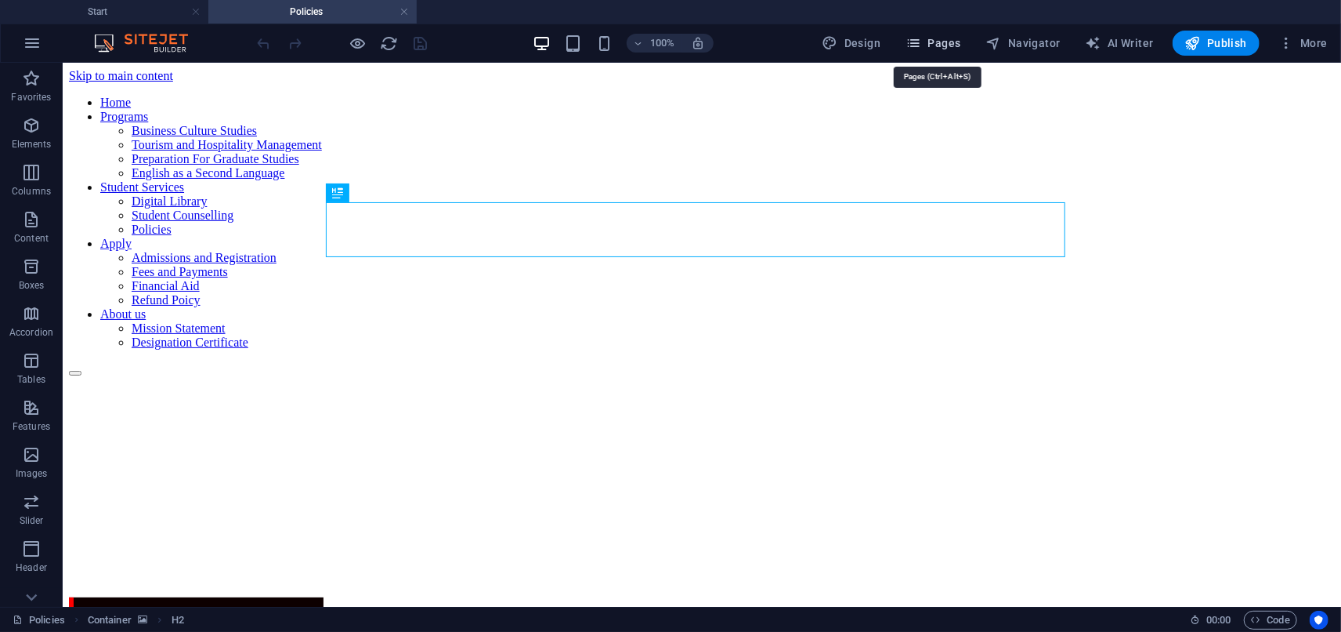
click at [937, 43] on span "Pages" at bounding box center [933, 43] width 55 height 16
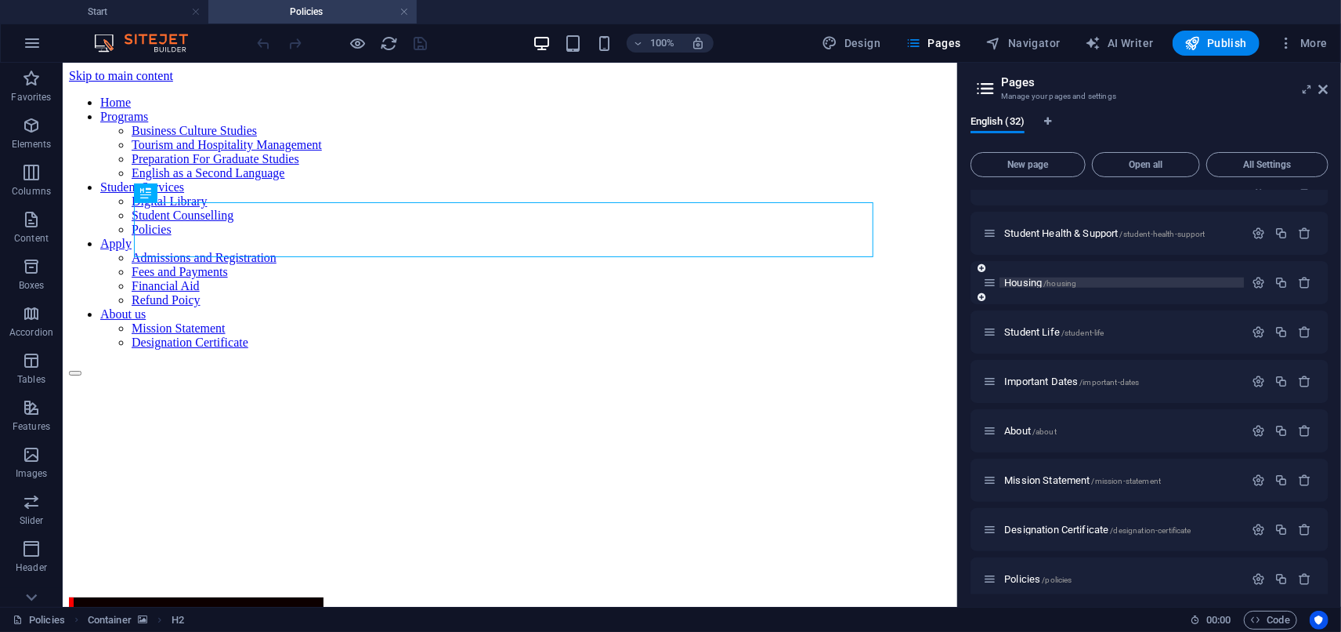
scroll to position [958, 0]
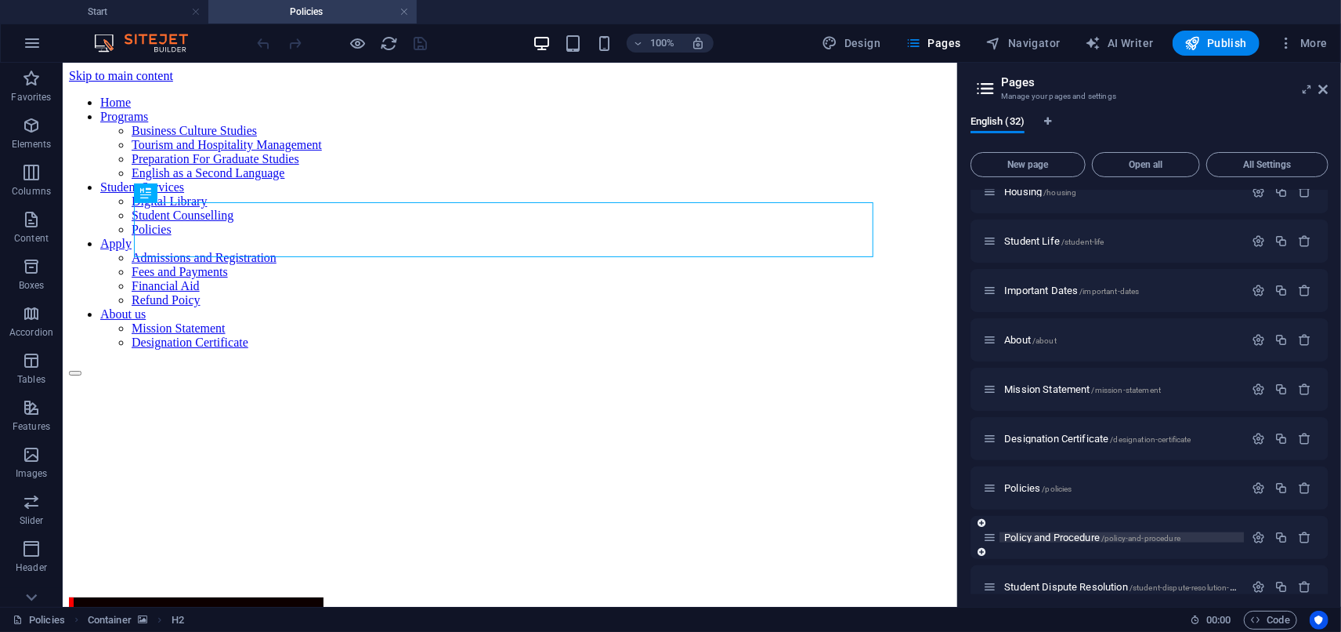
click at [1047, 534] on span "Policy and Procedure /policy-and-procedure" at bounding box center [1093, 537] width 176 height 12
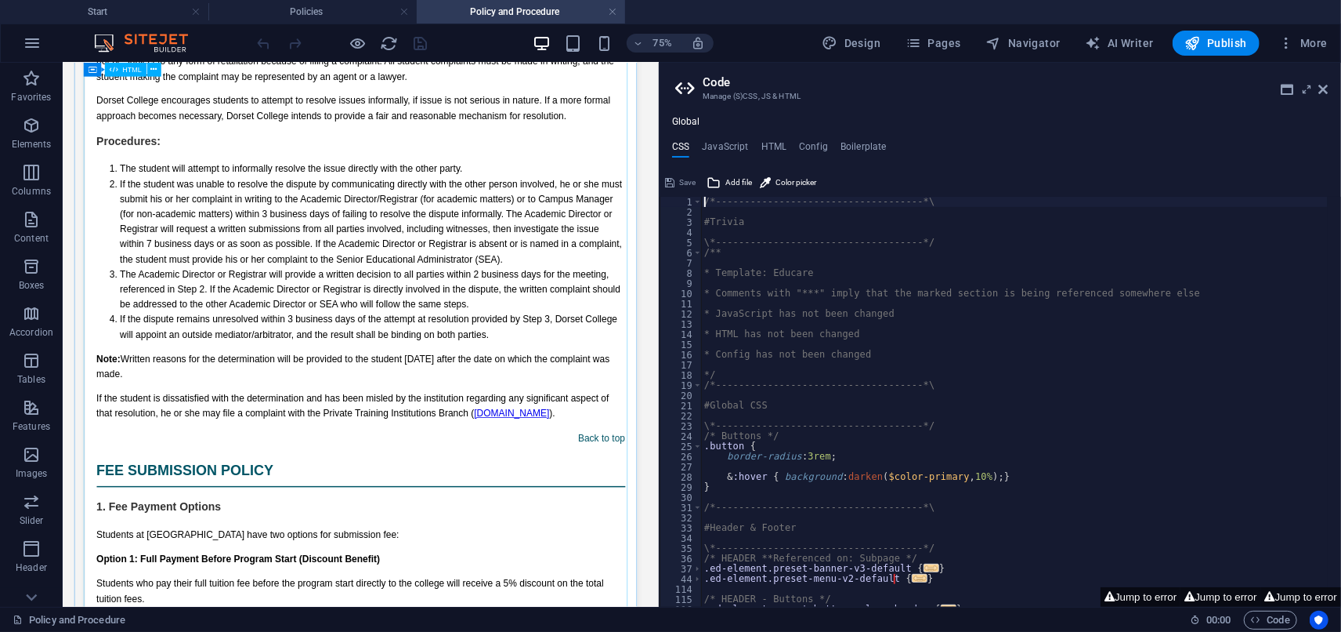
scroll to position [1225, 0]
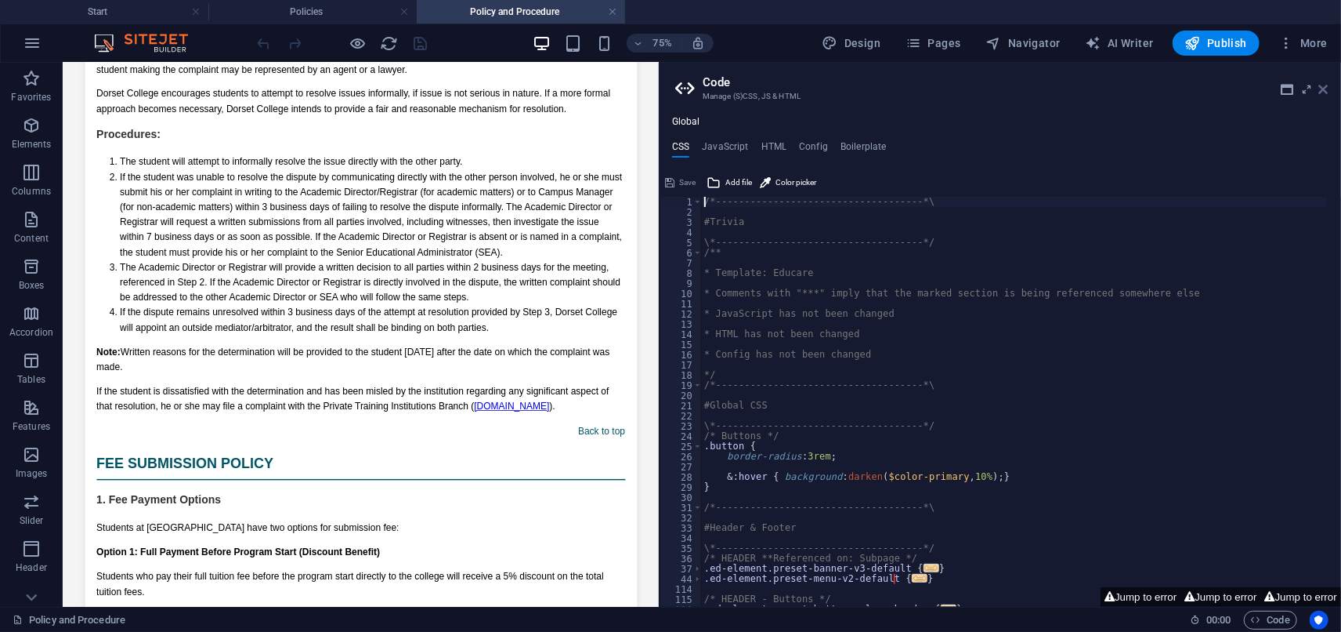
click at [1323, 92] on icon at bounding box center [1324, 89] width 9 height 13
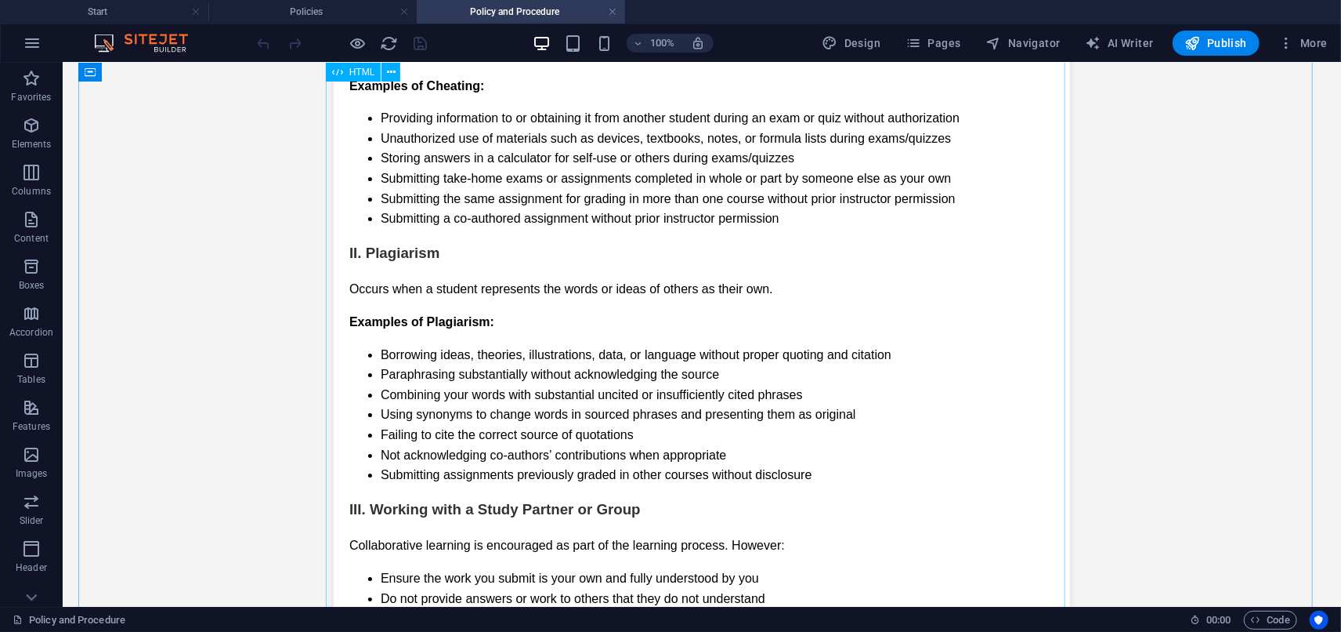
scroll to position [3053, 0]
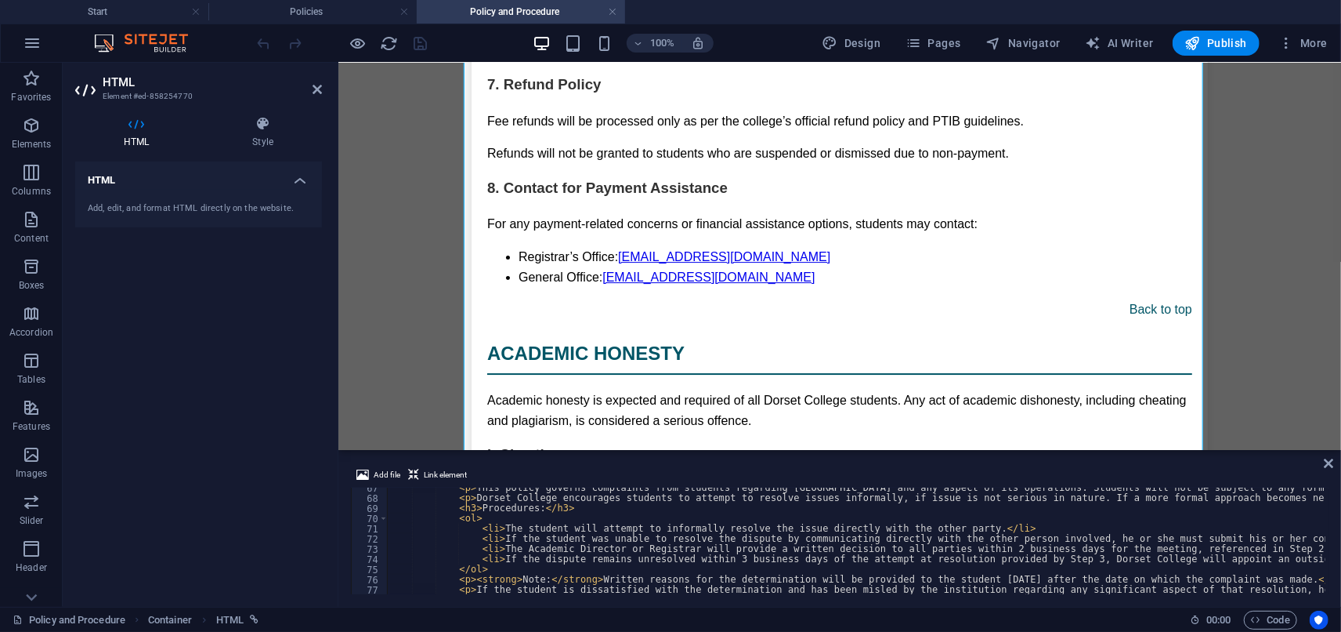
scroll to position [625, 0]
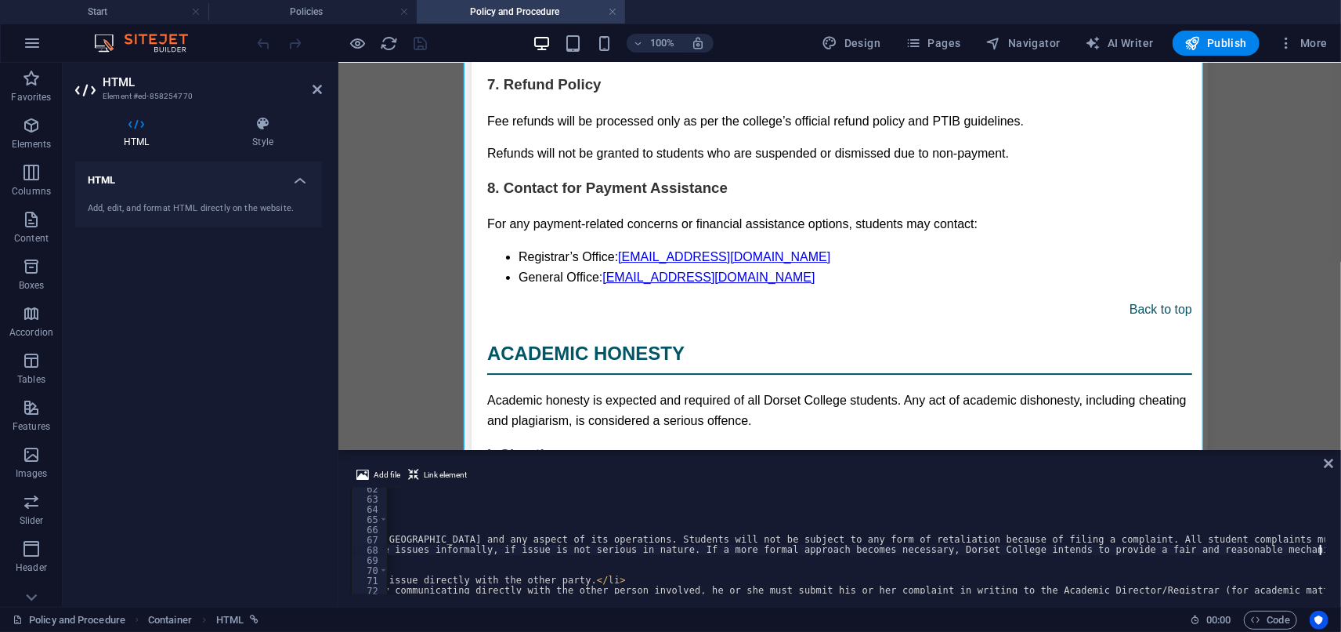
scroll to position [0, 0]
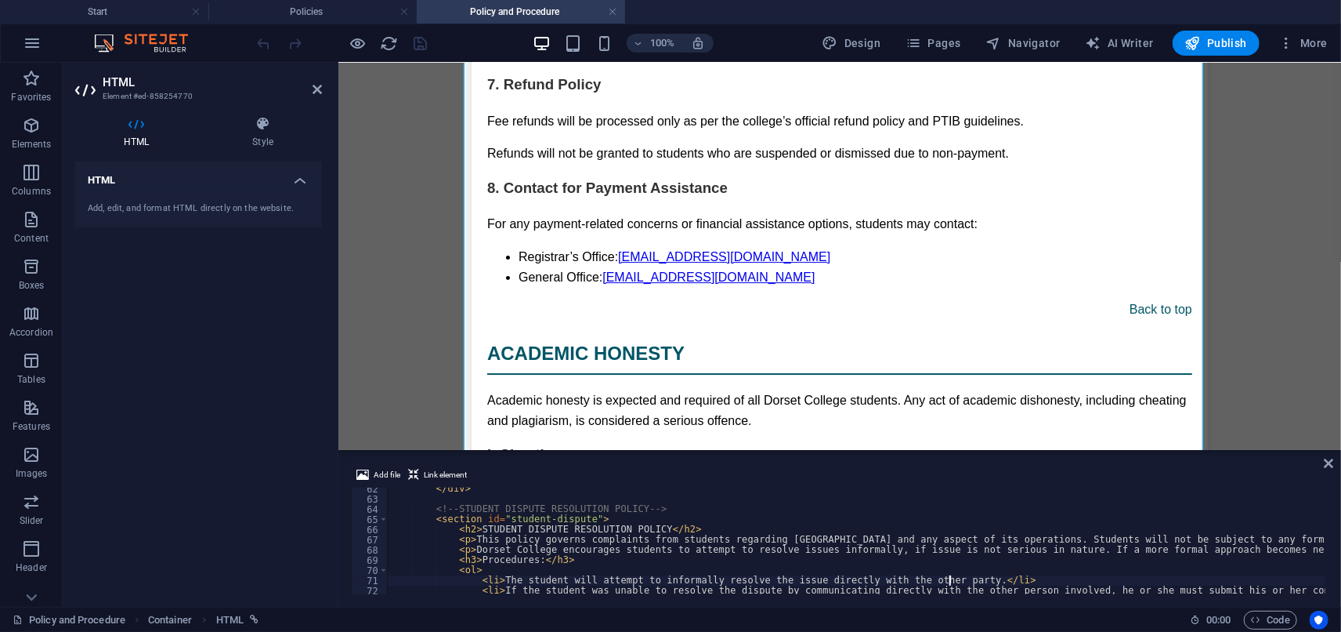
type textarea "<li>If the student was unable to resolve the dispute by communicating directly …"
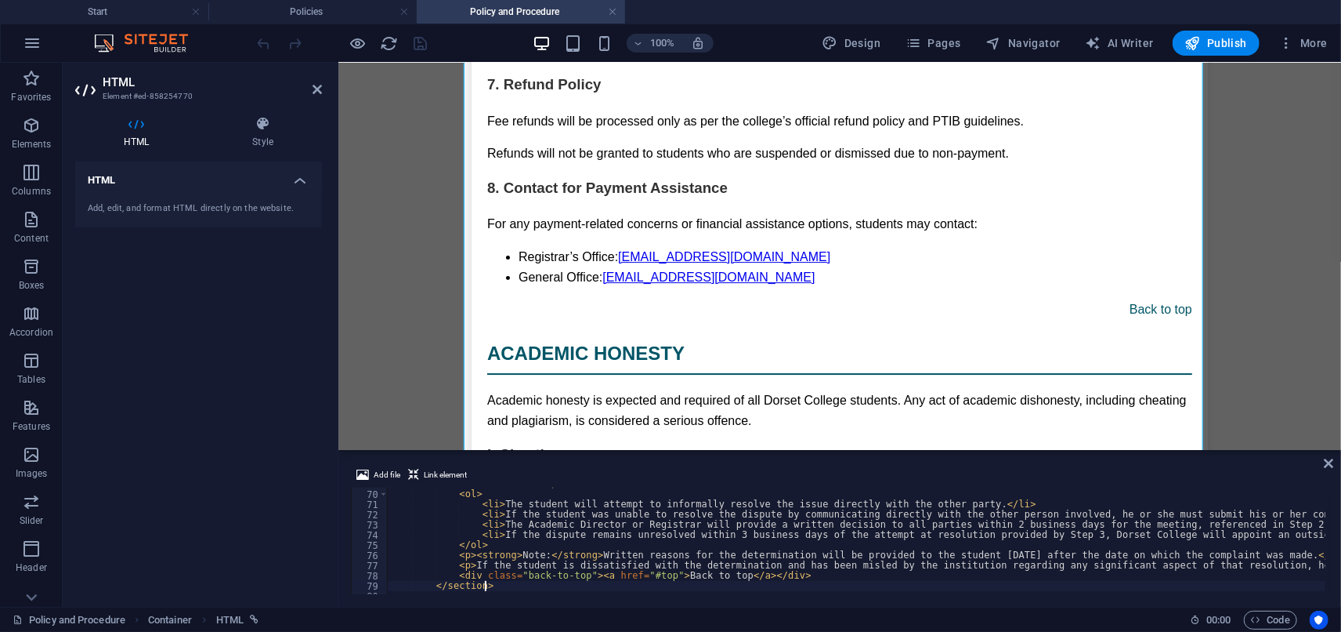
scroll to position [701, 0]
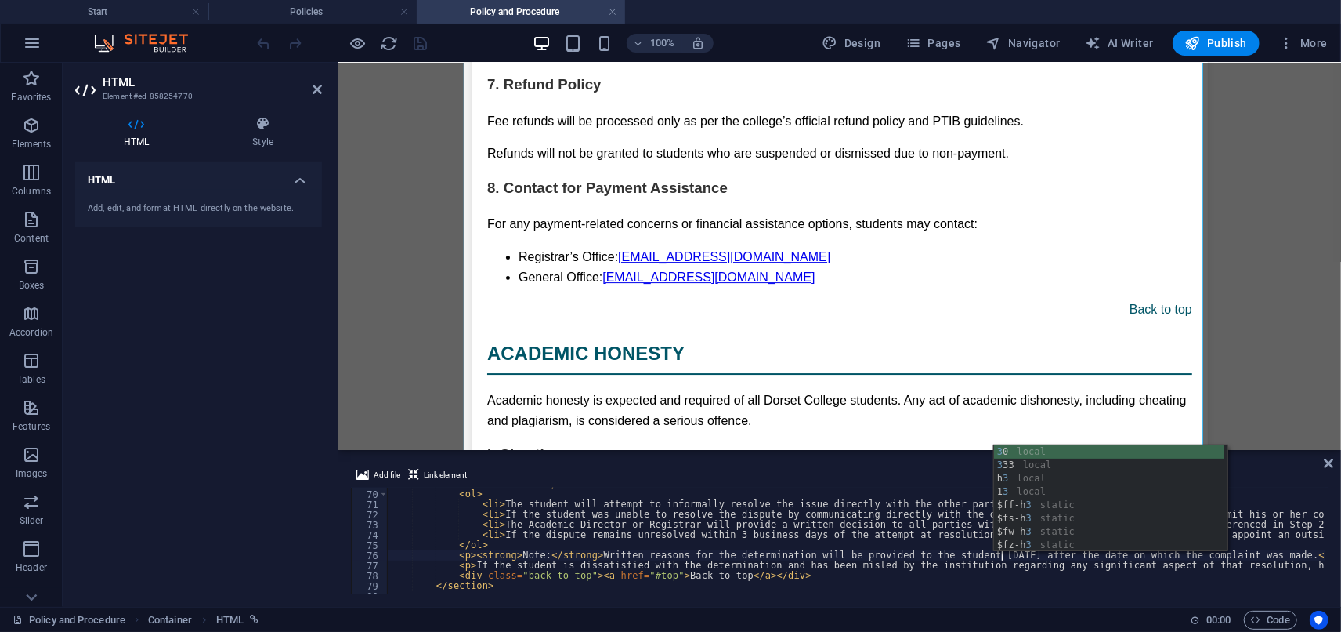
type textarea "<p><strong>Note:</strong> Written reasons for the determination will be provide…"
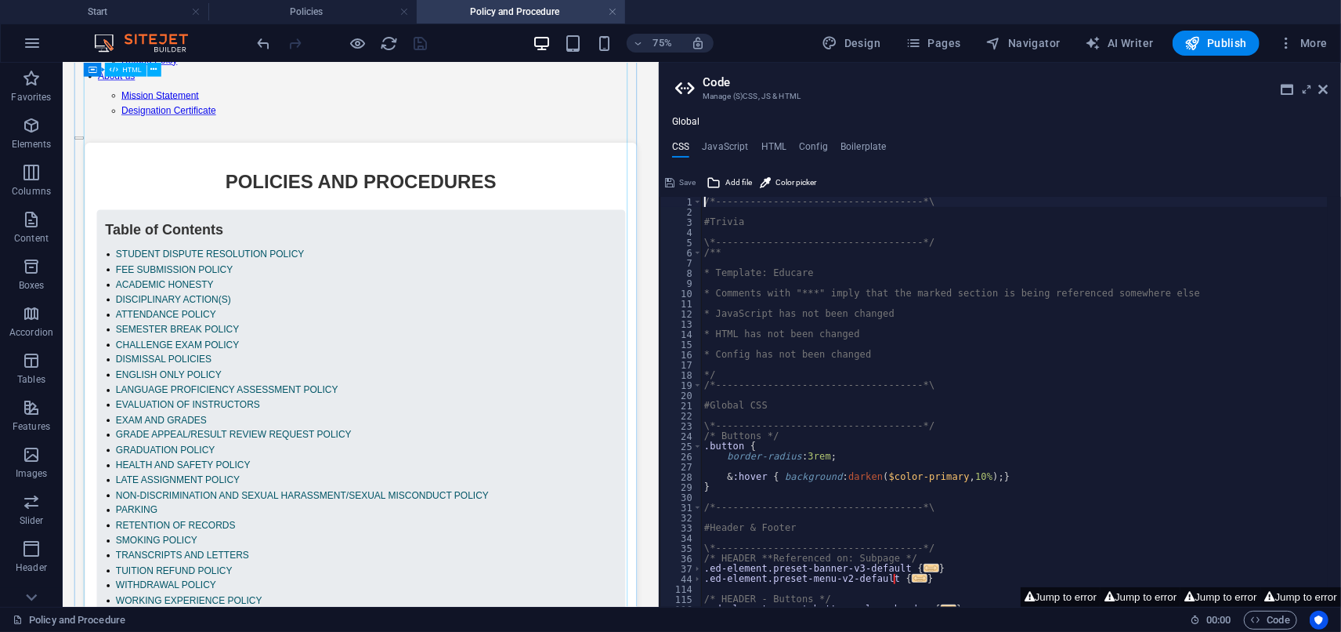
scroll to position [0, 0]
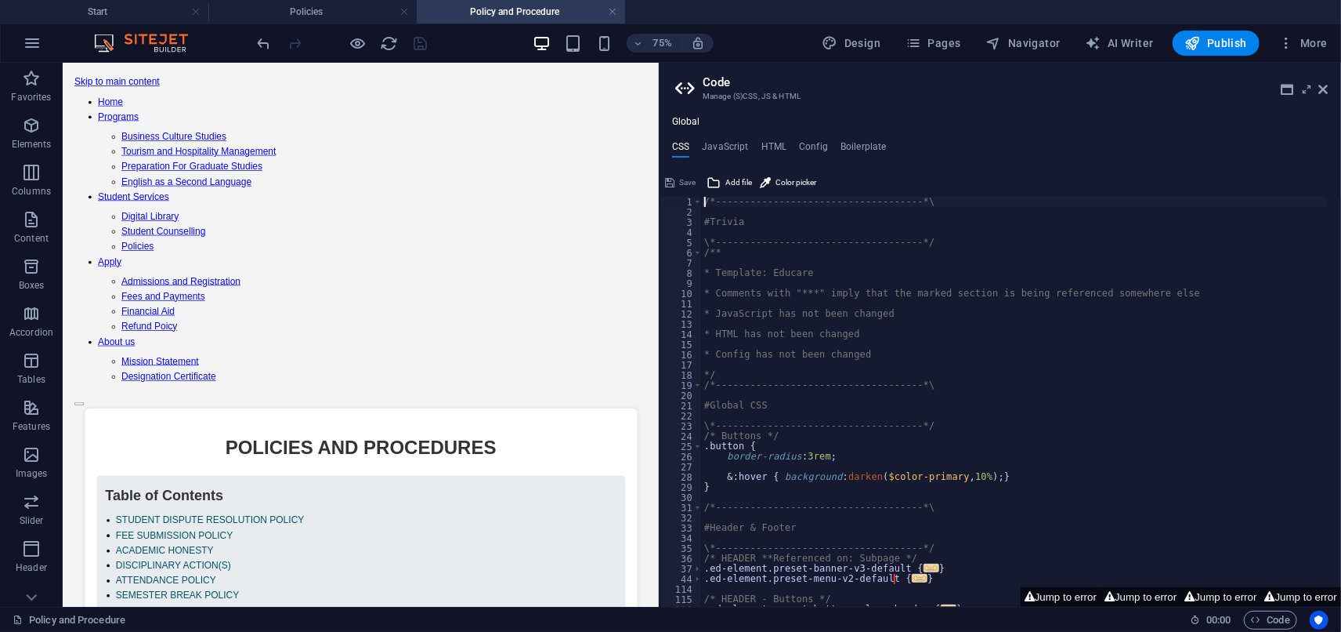
click at [1331, 84] on aside "Code Manage (S)CSS, JS & HTML Global CSS JavaScript HTML Config Boilerplate /*-…" at bounding box center [1000, 335] width 683 height 544
click at [1323, 95] on icon at bounding box center [1324, 89] width 9 height 13
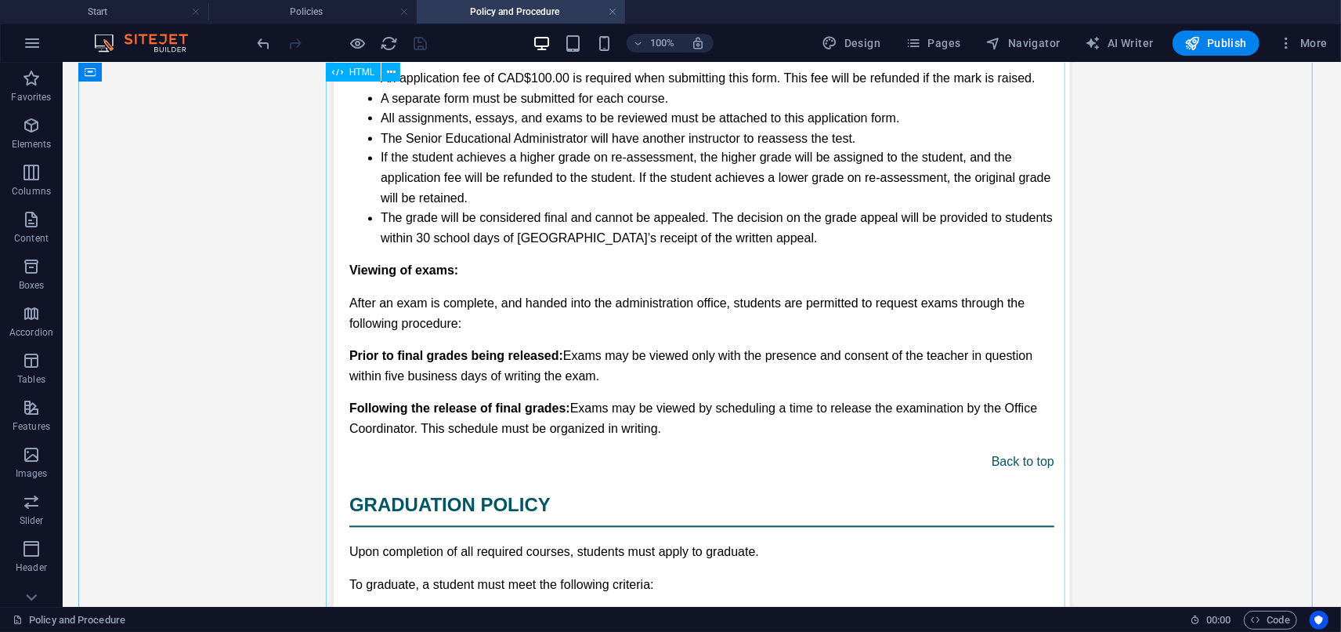
scroll to position [9061, 0]
